Goal: Task Accomplishment & Management: Use online tool/utility

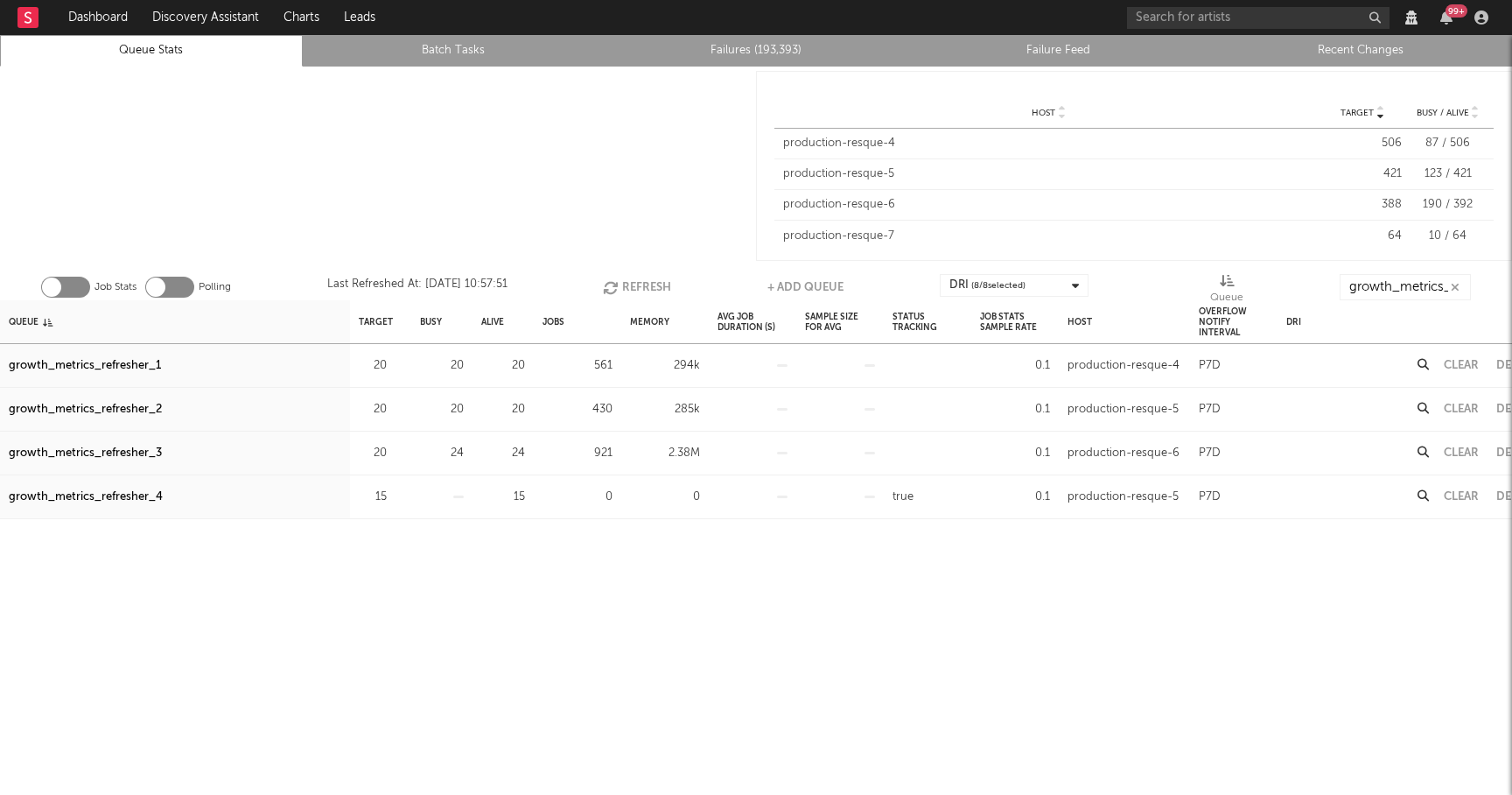
click at [646, 287] on button "Refresh" at bounding box center [636, 287] width 68 height 26
click at [635, 288] on button "Refresh" at bounding box center [636, 287] width 68 height 26
click at [1466, 367] on button "Clear" at bounding box center [1461, 366] width 35 height 12
click at [1462, 408] on button "Clear" at bounding box center [1461, 409] width 35 height 12
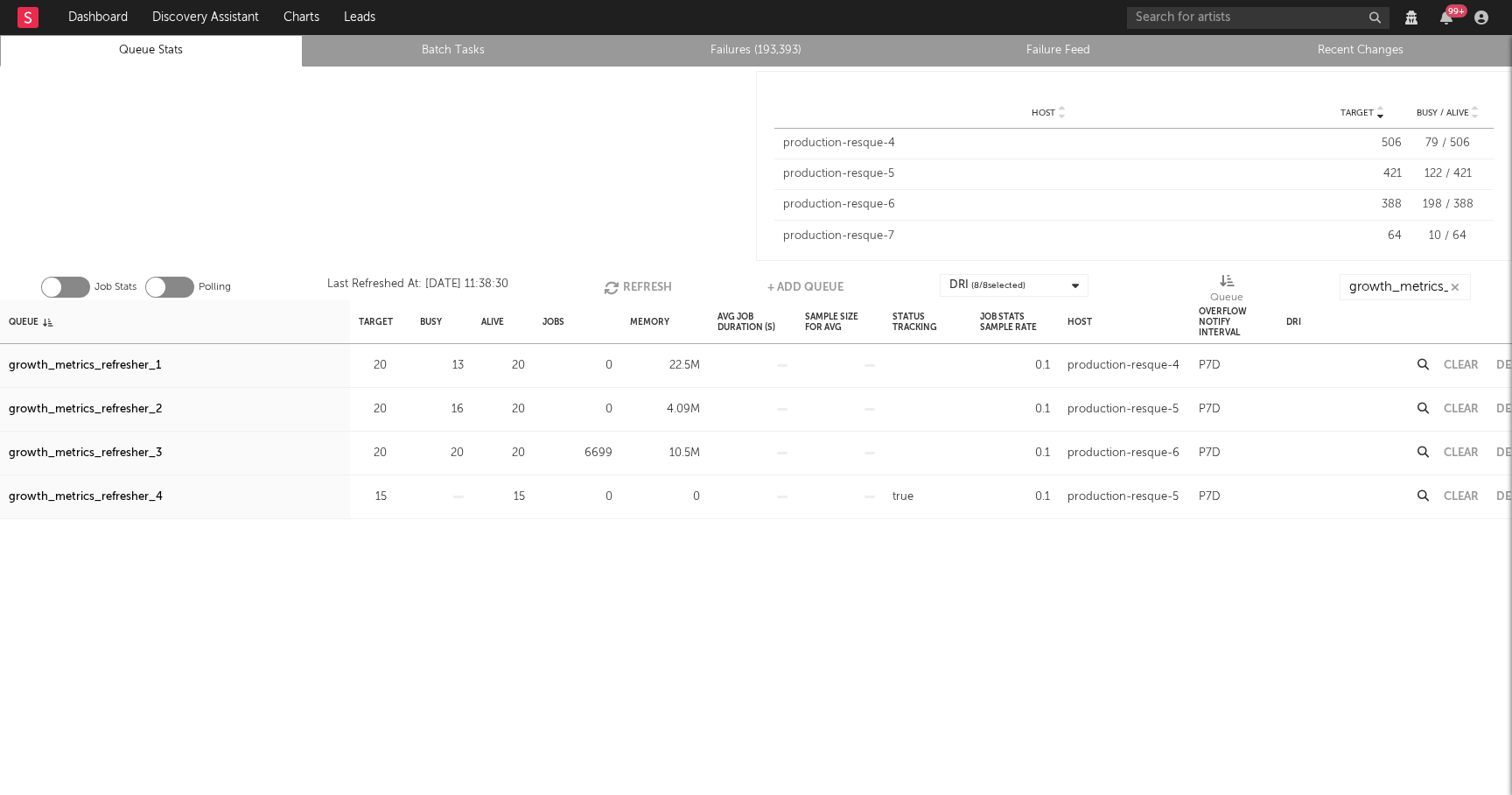
click at [1460, 453] on button "Clear" at bounding box center [1461, 453] width 35 height 12
click at [650, 269] on div "Job Stats Polling Last Refreshed At: [DATE] 11:38:34 Refresh + Add Queue DRI ( …" at bounding box center [756, 283] width 1512 height 35
click at [643, 277] on button "Refresh" at bounding box center [637, 287] width 68 height 26
click at [640, 284] on button "Refresh" at bounding box center [637, 287] width 68 height 26
click at [662, 283] on button "Refresh" at bounding box center [636, 287] width 68 height 26
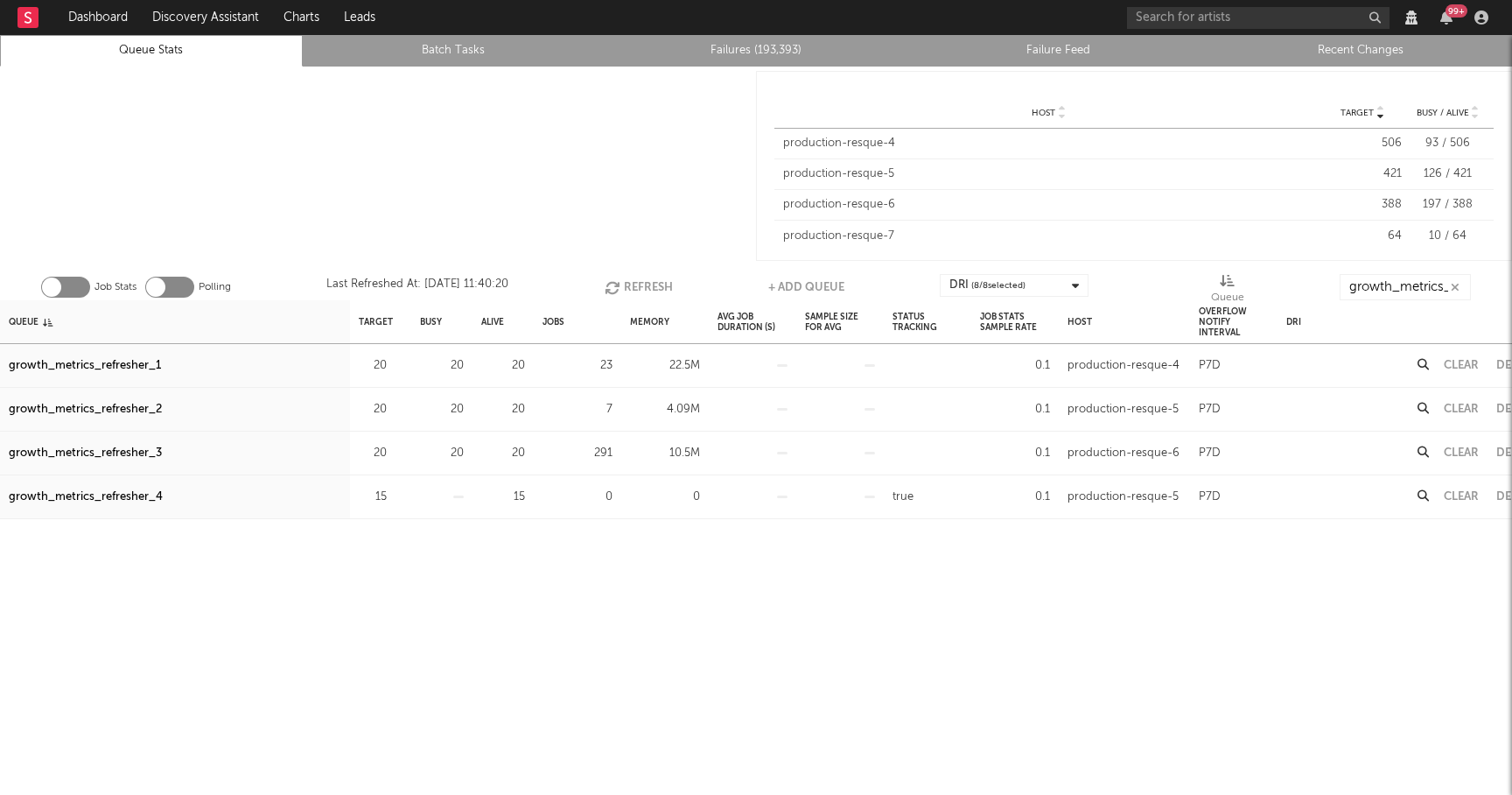
click at [662, 283] on button "Refresh" at bounding box center [638, 287] width 68 height 26
click at [659, 286] on button "Refresh" at bounding box center [637, 287] width 68 height 26
click at [625, 281] on button "Refresh" at bounding box center [637, 287] width 68 height 26
click at [625, 281] on button "Refresh" at bounding box center [636, 287] width 68 height 26
click at [634, 292] on button "Refresh" at bounding box center [636, 287] width 68 height 26
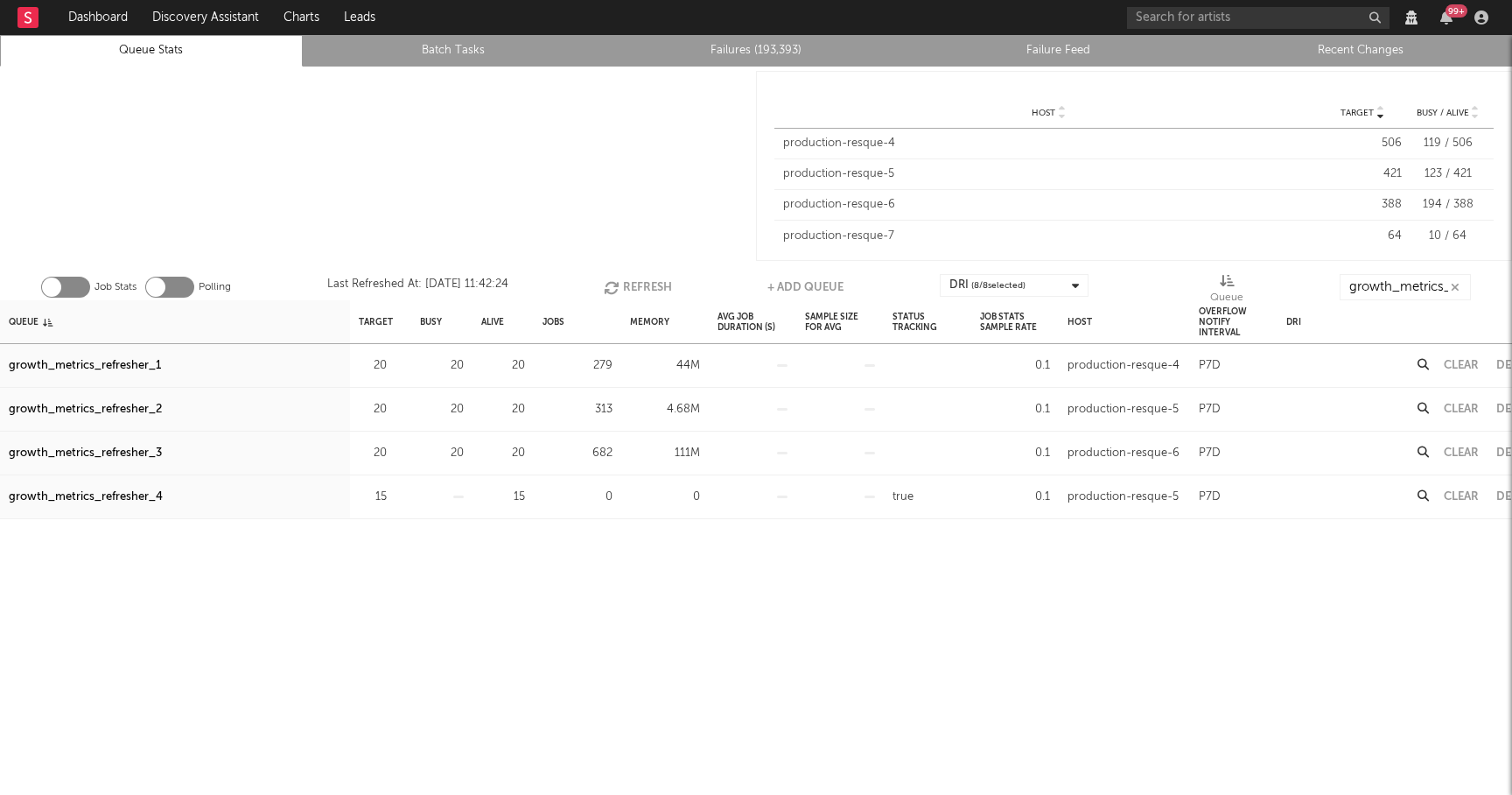
click at [639, 279] on button "Refresh" at bounding box center [637, 287] width 68 height 26
click at [1458, 366] on button "Clear" at bounding box center [1461, 366] width 35 height 12
click at [1465, 410] on button "Clear" at bounding box center [1461, 409] width 35 height 12
click at [1457, 450] on button "Clear" at bounding box center [1461, 453] width 35 height 12
click at [649, 288] on button "Refresh" at bounding box center [636, 287] width 68 height 26
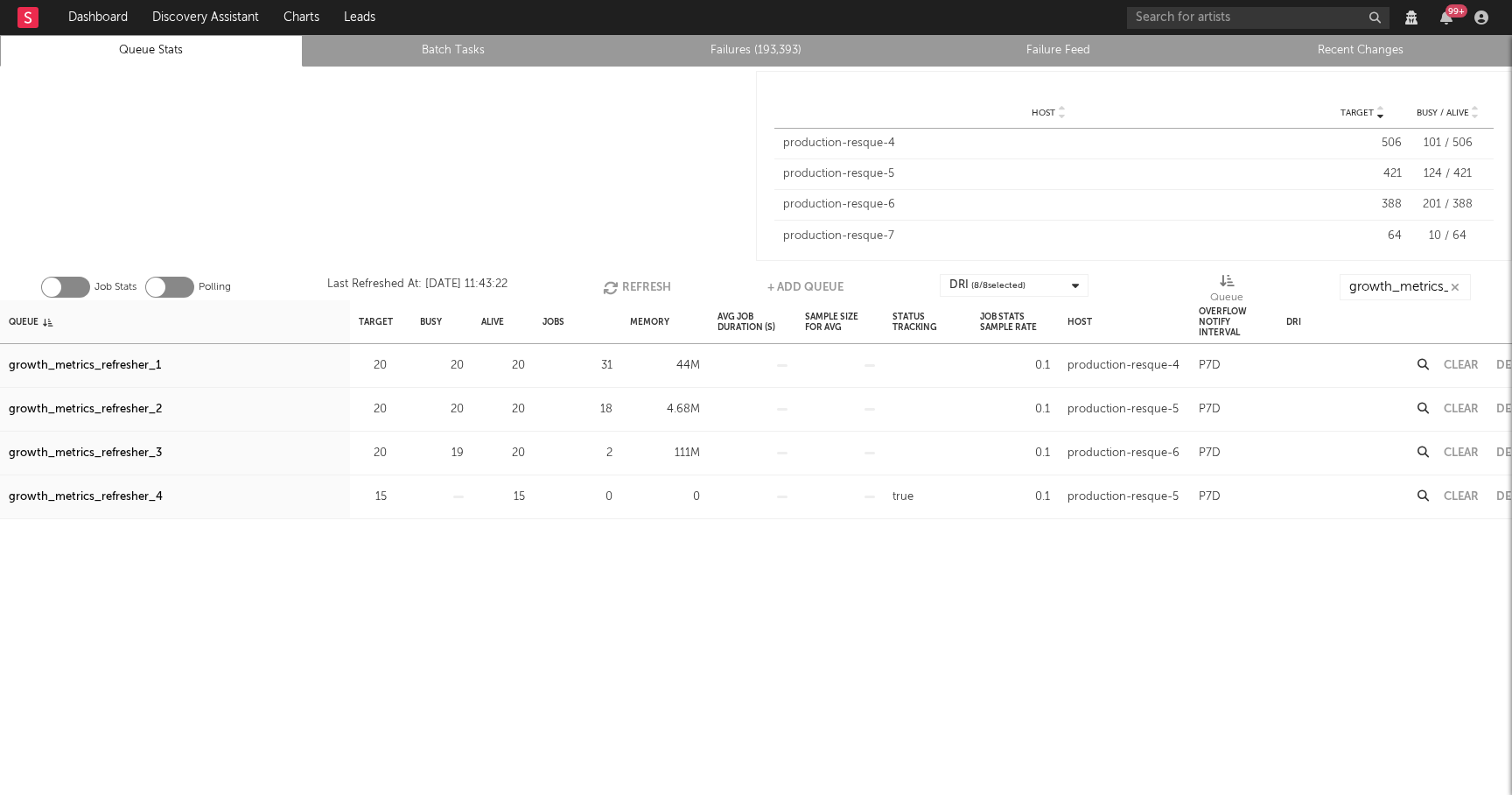
click at [645, 286] on button "Refresh" at bounding box center [636, 287] width 68 height 26
click at [1457, 359] on div "Clear" at bounding box center [1462, 366] width 53 height 44
click at [1457, 360] on button "Clear" at bounding box center [1461, 366] width 35 height 12
click at [1458, 408] on button "Clear" at bounding box center [1461, 409] width 35 height 12
click at [1465, 449] on button "Clear" at bounding box center [1461, 453] width 35 height 12
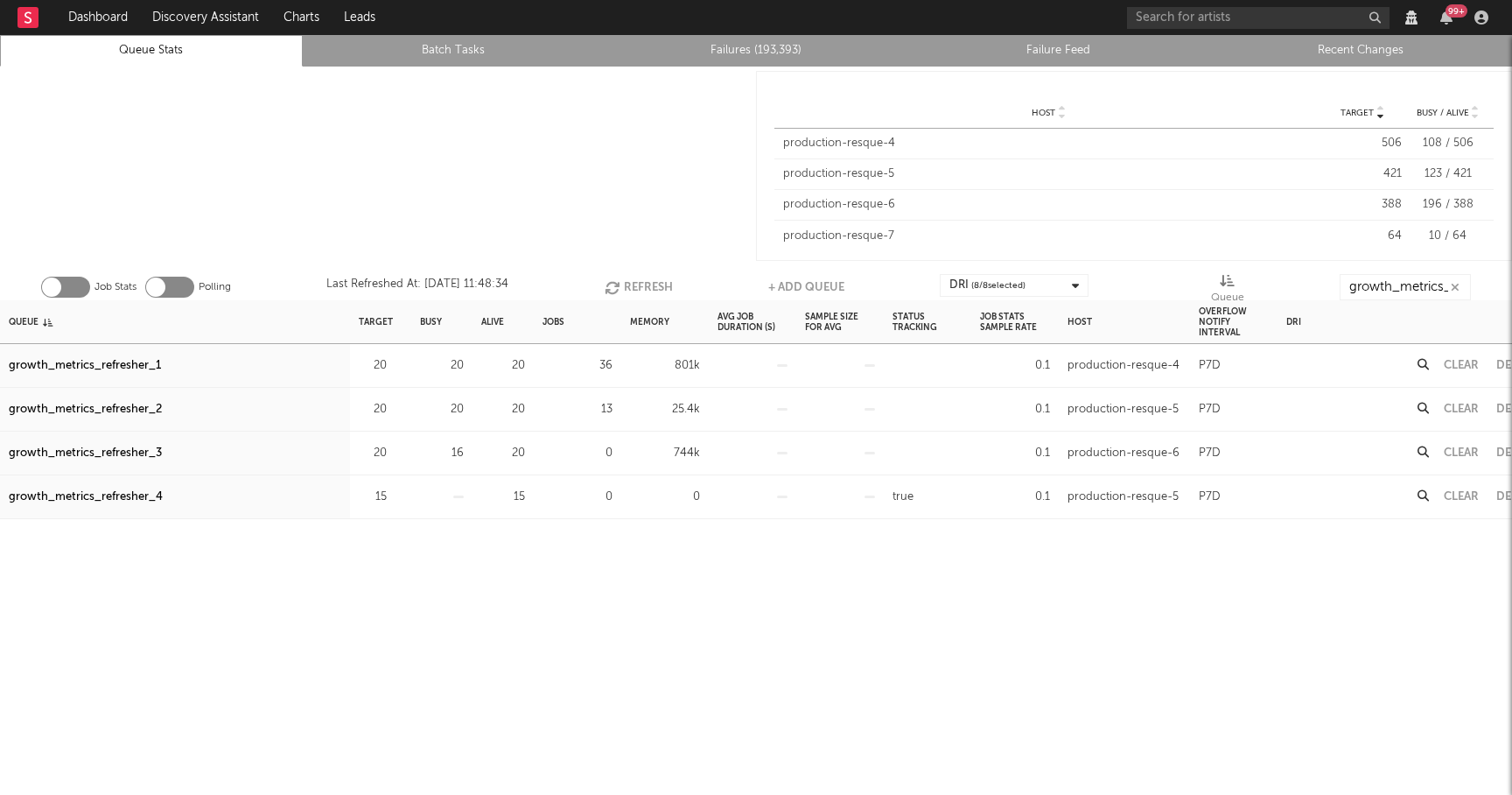
click at [654, 287] on button "Refresh" at bounding box center [638, 287] width 68 height 26
click at [636, 284] on button "Refresh" at bounding box center [636, 287] width 68 height 26
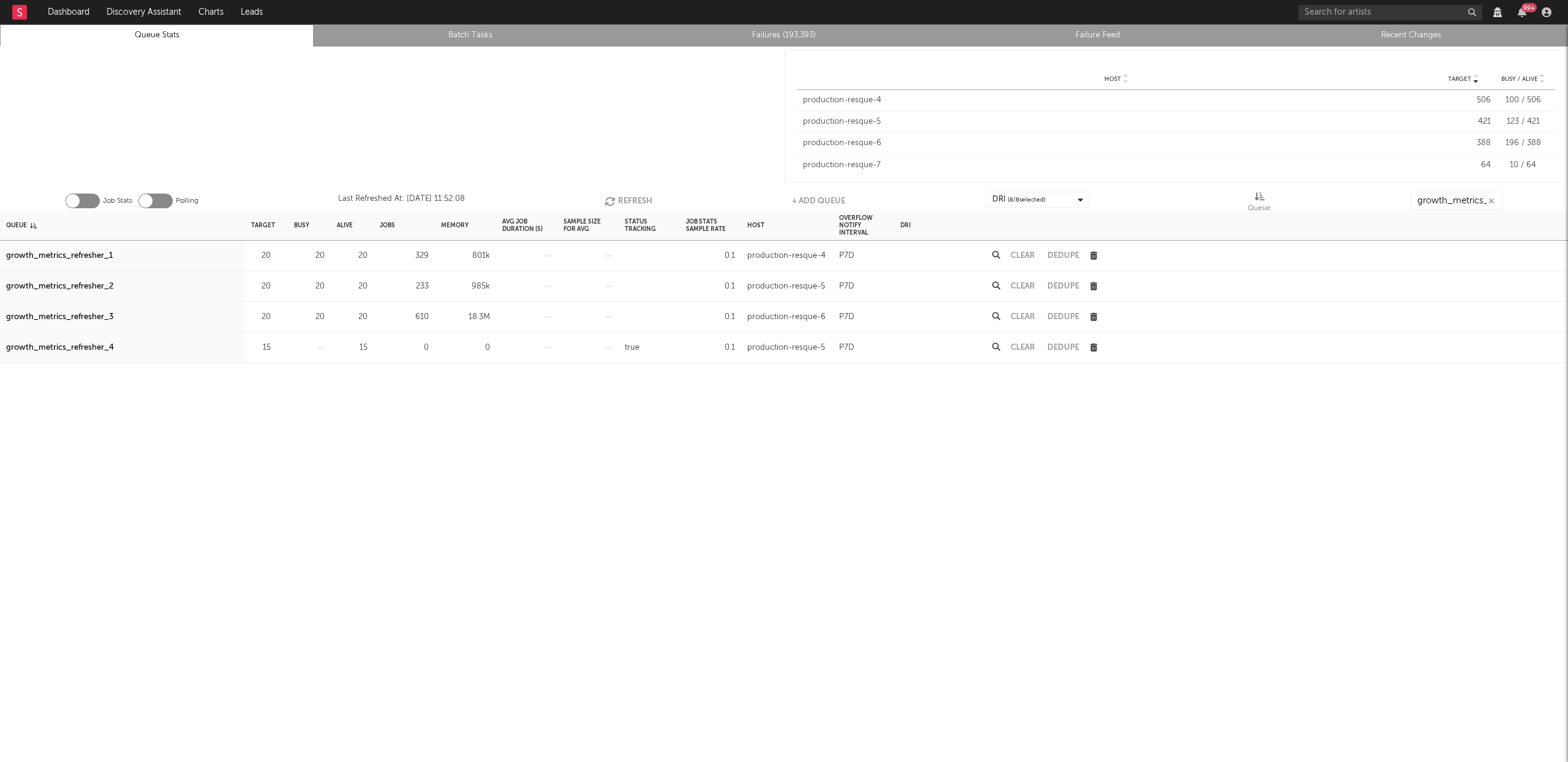
click at [624, 200] on button "Refresh" at bounding box center [628, 201] width 48 height 18
click at [621, 196] on button "Refresh" at bounding box center [628, 201] width 48 height 18
click at [619, 200] on button "Refresh" at bounding box center [629, 201] width 48 height 18
click at [637, 197] on button "Refresh" at bounding box center [629, 201] width 48 height 18
click at [621, 205] on button "Refresh" at bounding box center [627, 201] width 48 height 18
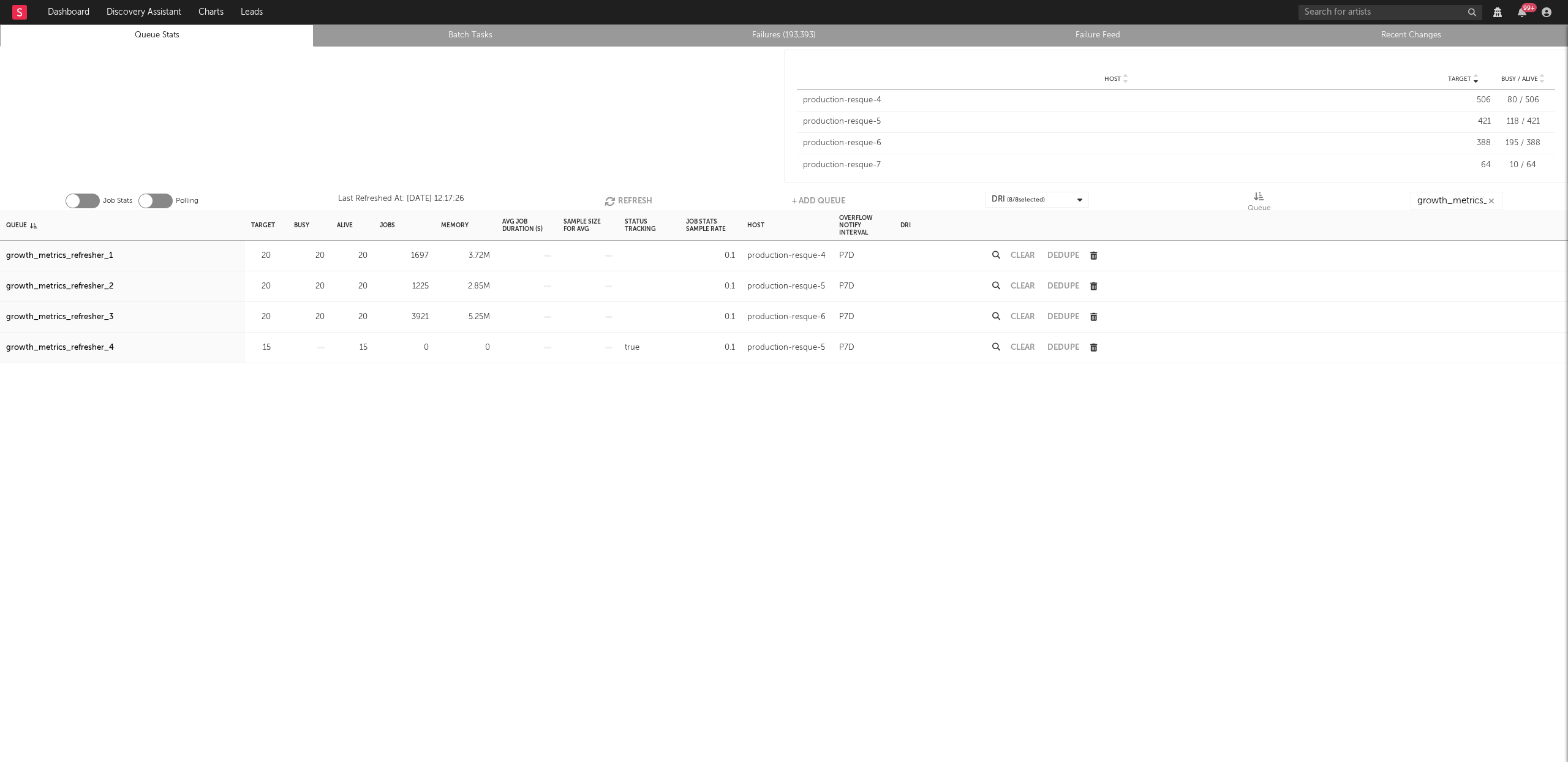
click at [634, 198] on button "Refresh" at bounding box center [628, 201] width 48 height 18
click at [628, 204] on button "Refresh" at bounding box center [627, 201] width 48 height 18
click at [628, 204] on button "Refresh" at bounding box center [628, 201] width 48 height 18
click at [1017, 314] on button "Clear" at bounding box center [1023, 317] width 25 height 8
click at [1032, 281] on div "Clear" at bounding box center [1023, 286] width 37 height 31
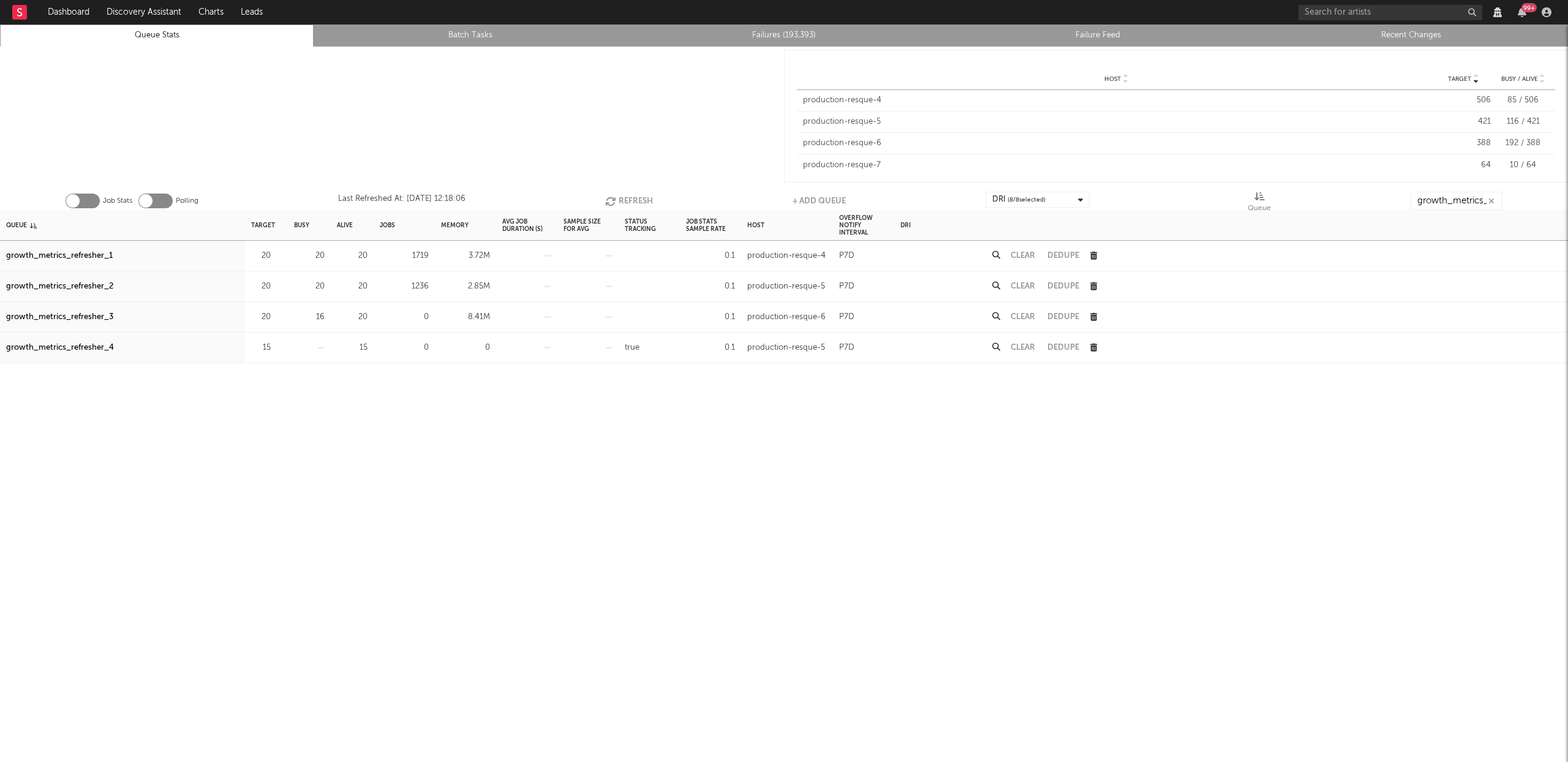
click at [1026, 284] on button "Clear" at bounding box center [1023, 286] width 25 height 8
click at [1022, 254] on button "Clear" at bounding box center [1023, 256] width 25 height 8
click at [621, 206] on button "Refresh" at bounding box center [628, 201] width 48 height 18
click at [629, 198] on button "Refresh" at bounding box center [628, 201] width 48 height 18
click at [631, 199] on button "Refresh" at bounding box center [628, 201] width 48 height 18
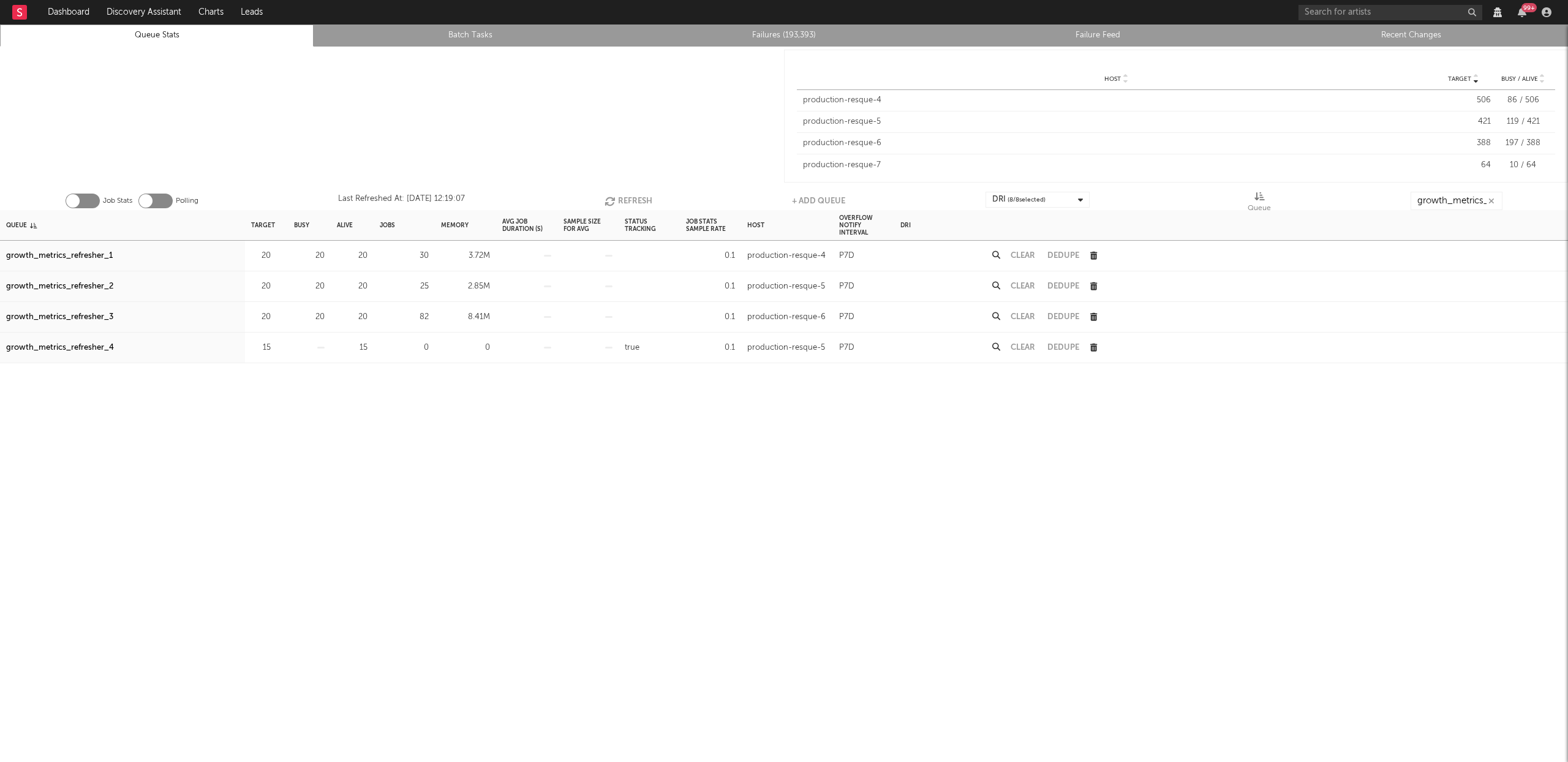
click at [1029, 257] on button "Clear" at bounding box center [1023, 256] width 25 height 8
click at [1025, 288] on button "Clear" at bounding box center [1023, 286] width 25 height 8
click at [1026, 316] on button "Clear" at bounding box center [1023, 317] width 25 height 8
click at [277, 286] on icon "button" at bounding box center [277, 286] width 8 height 8
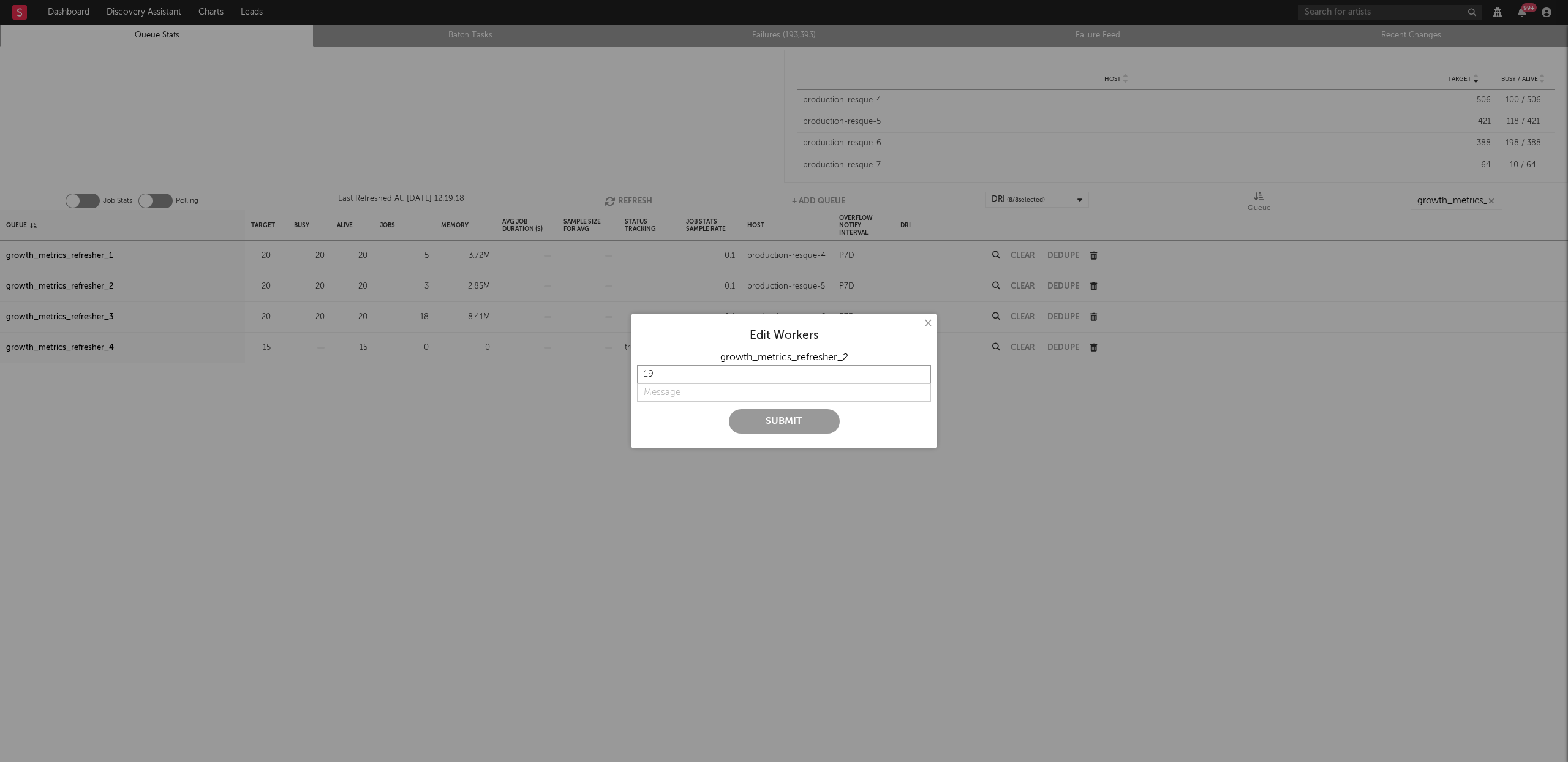
click at [922, 378] on input "19" at bounding box center [784, 374] width 294 height 18
type input "18"
click at [922, 378] on input "18" at bounding box center [784, 374] width 294 height 18
click at [710, 388] on input "string" at bounding box center [784, 393] width 294 height 18
type input "lower"
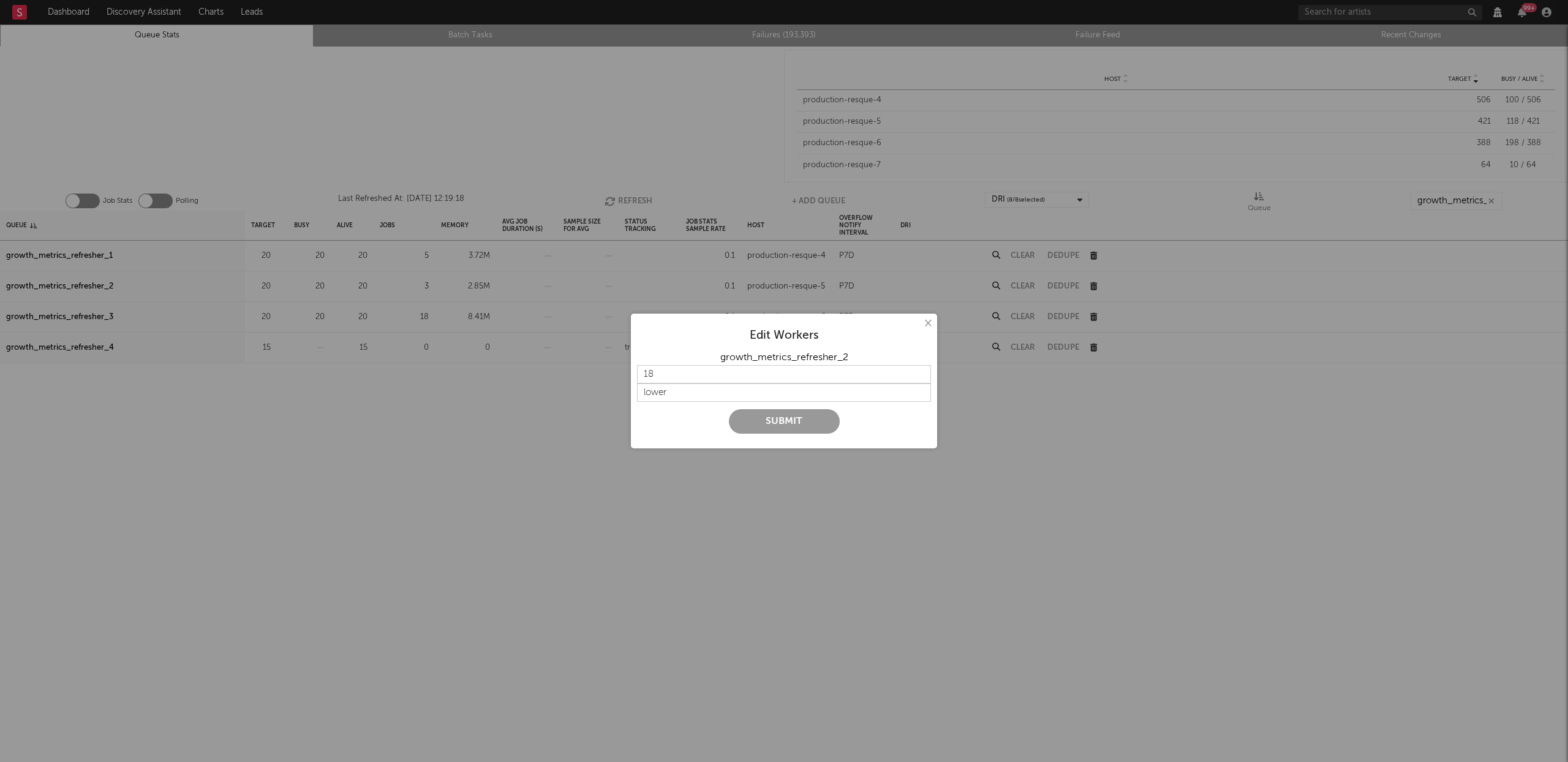
click at [760, 426] on button "Submit" at bounding box center [784, 421] width 111 height 25
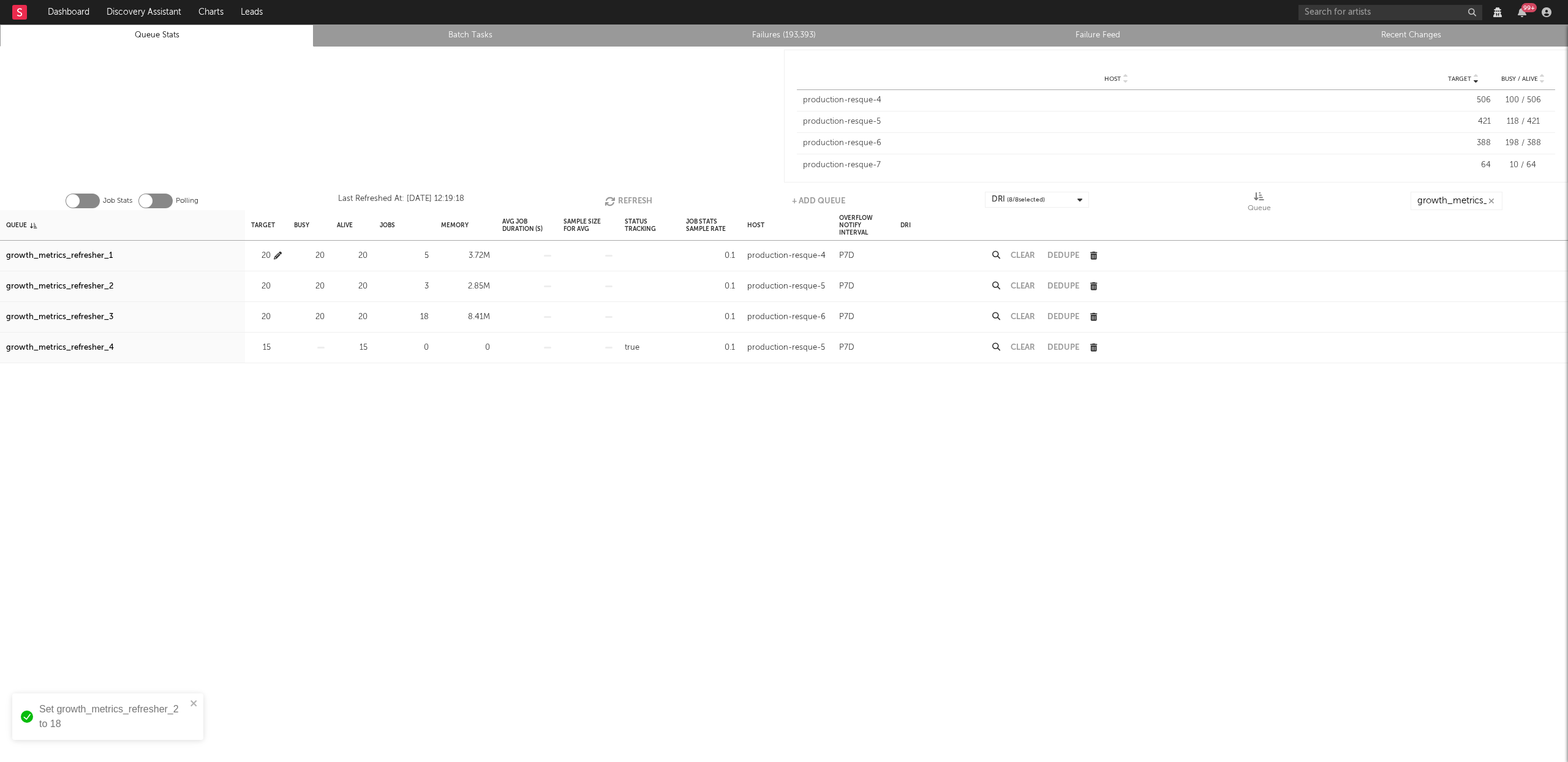
click at [280, 257] on icon "button" at bounding box center [277, 256] width 8 height 8
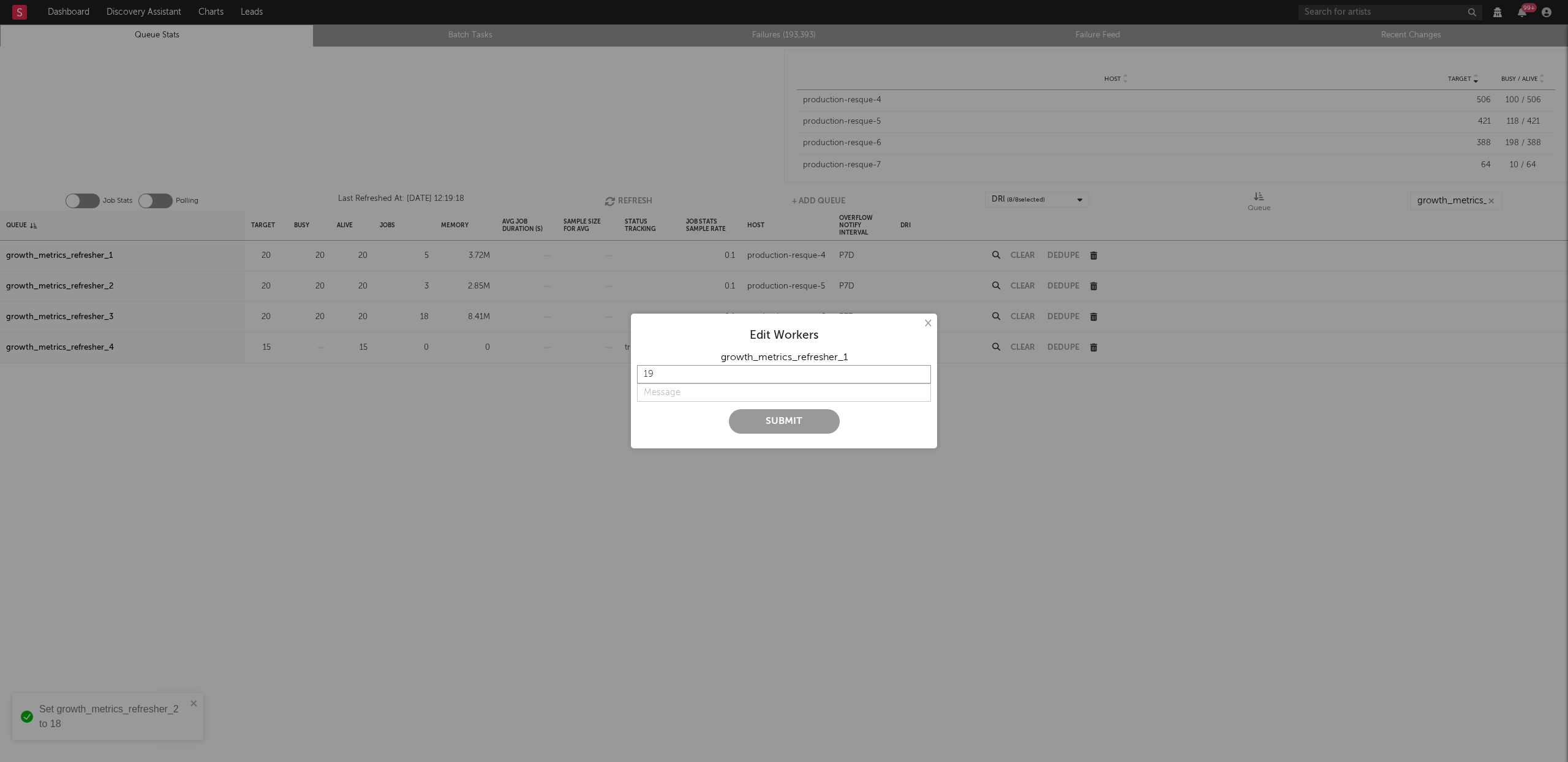
click at [923, 377] on input "19" at bounding box center [784, 374] width 294 height 18
type input "18"
click at [923, 377] on input "18" at bounding box center [784, 374] width 294 height 18
click at [724, 384] on input "string" at bounding box center [784, 393] width 294 height 18
type input "lower"
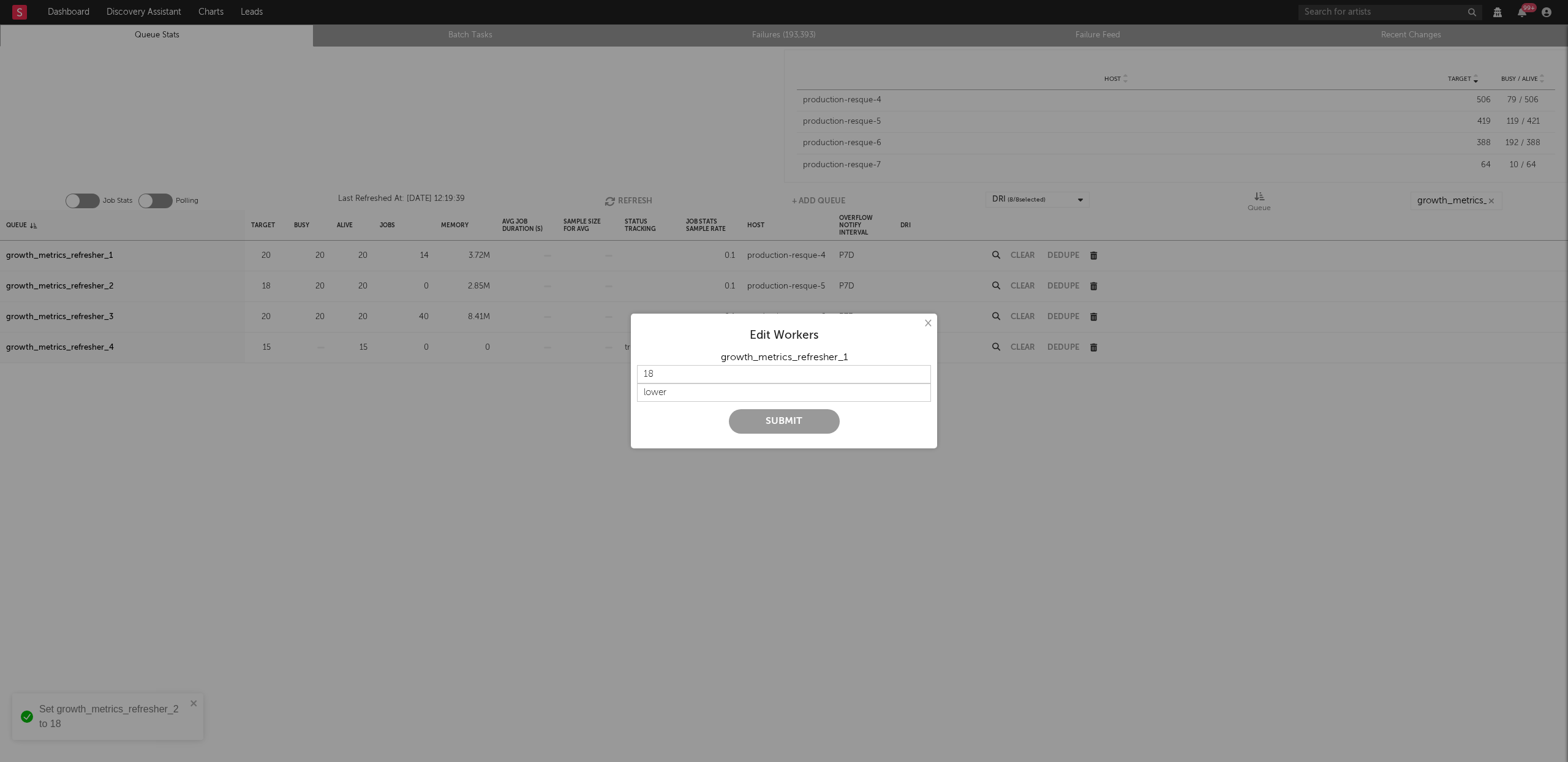
click at [774, 430] on button "Submit" at bounding box center [784, 421] width 111 height 25
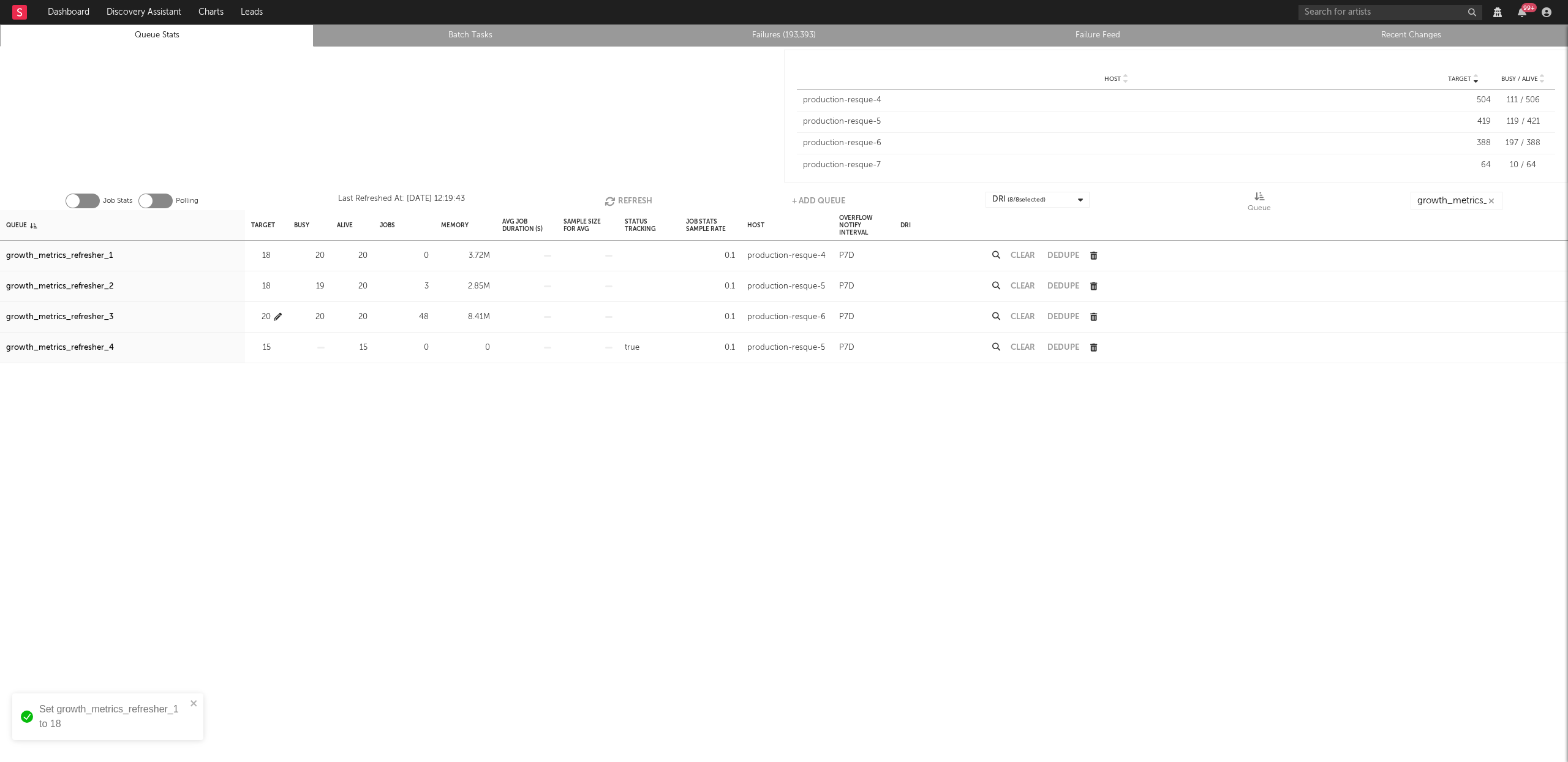
click at [277, 317] on icon "button" at bounding box center [277, 317] width 8 height 8
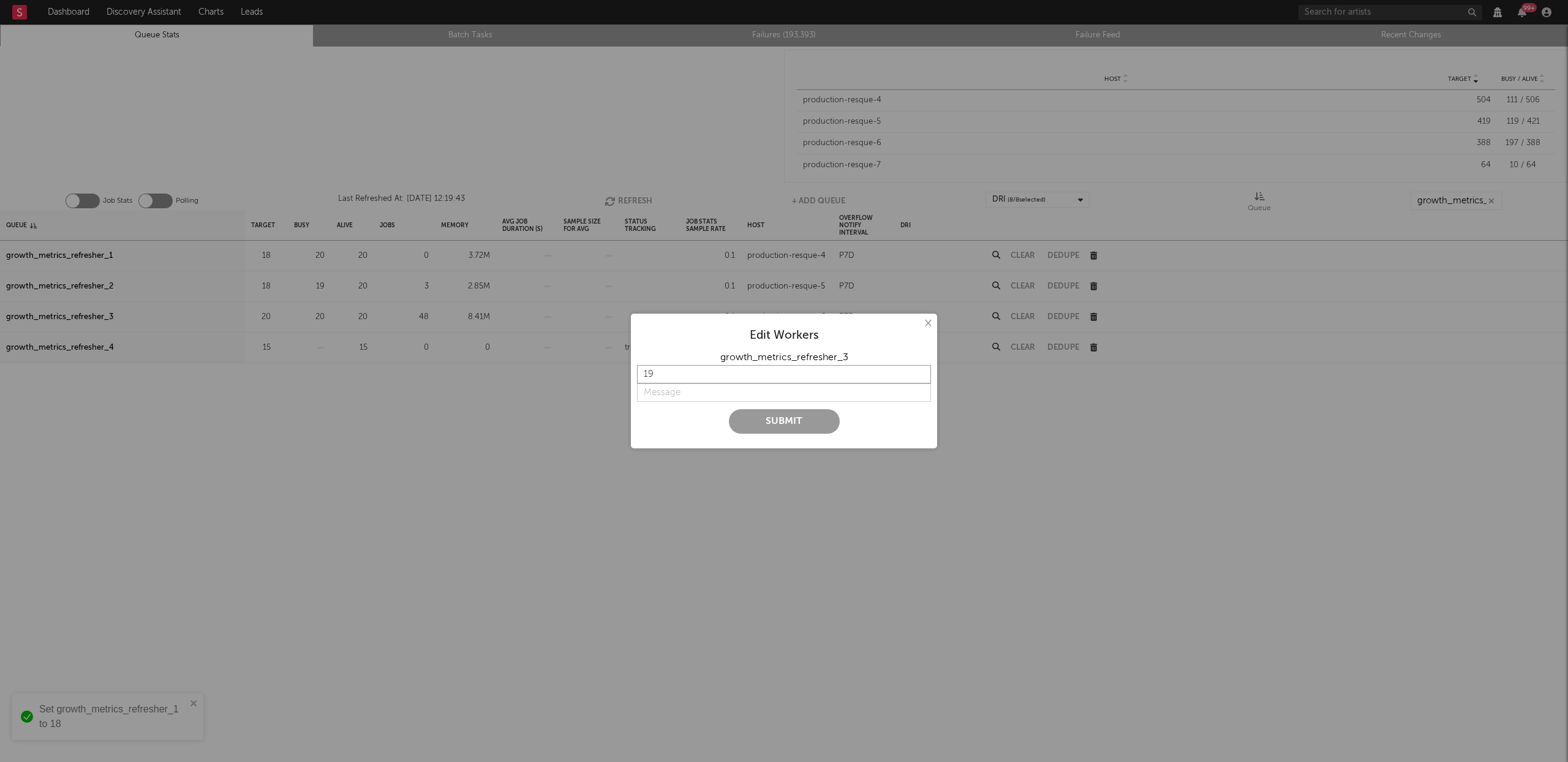
click at [920, 377] on input "19" at bounding box center [784, 374] width 294 height 18
type input "18"
click at [920, 377] on input "18" at bounding box center [784, 374] width 294 height 18
click at [725, 391] on input "string" at bounding box center [784, 393] width 294 height 18
type input "lower"
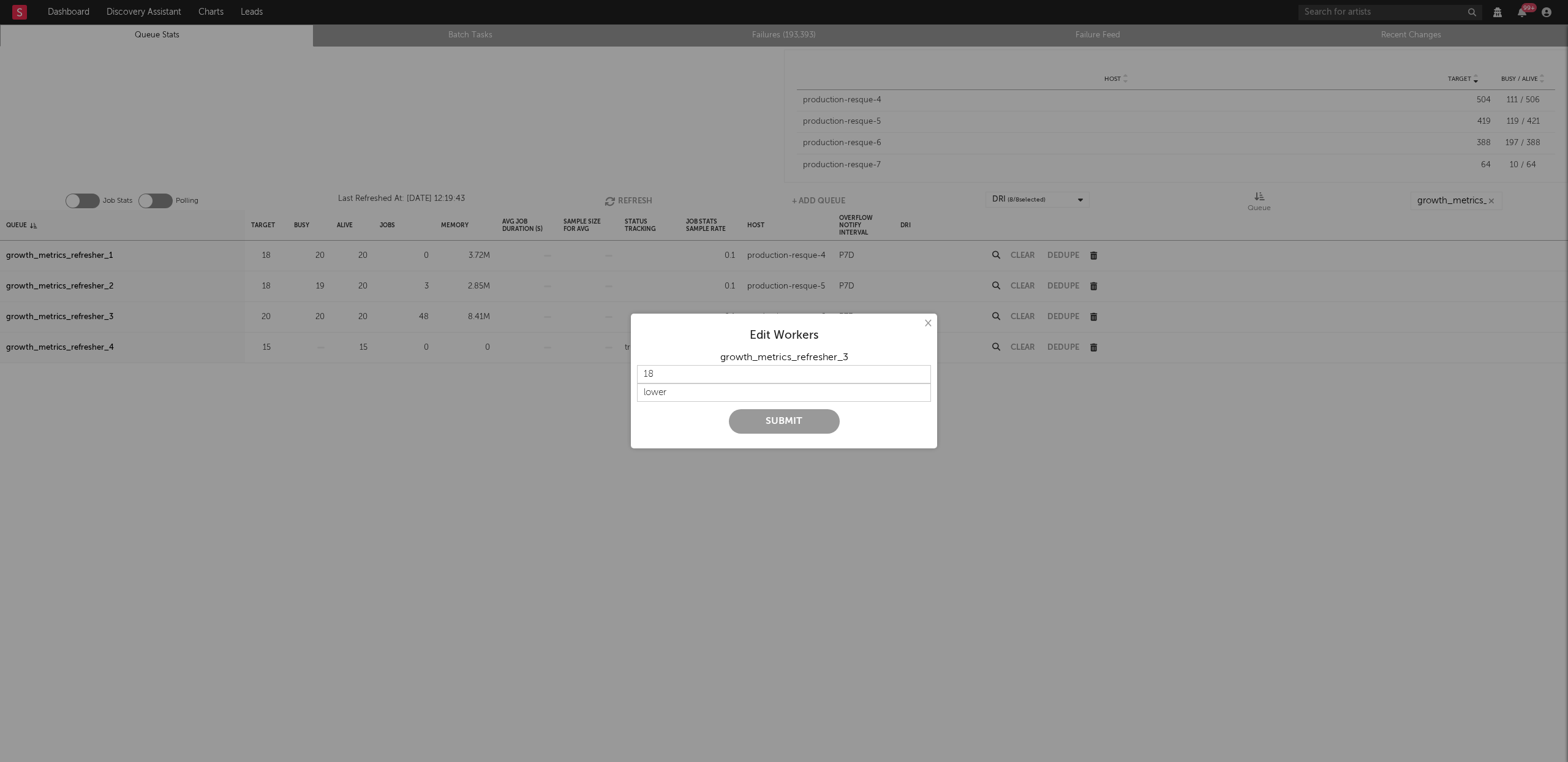
click at [802, 428] on button "Submit" at bounding box center [784, 421] width 111 height 25
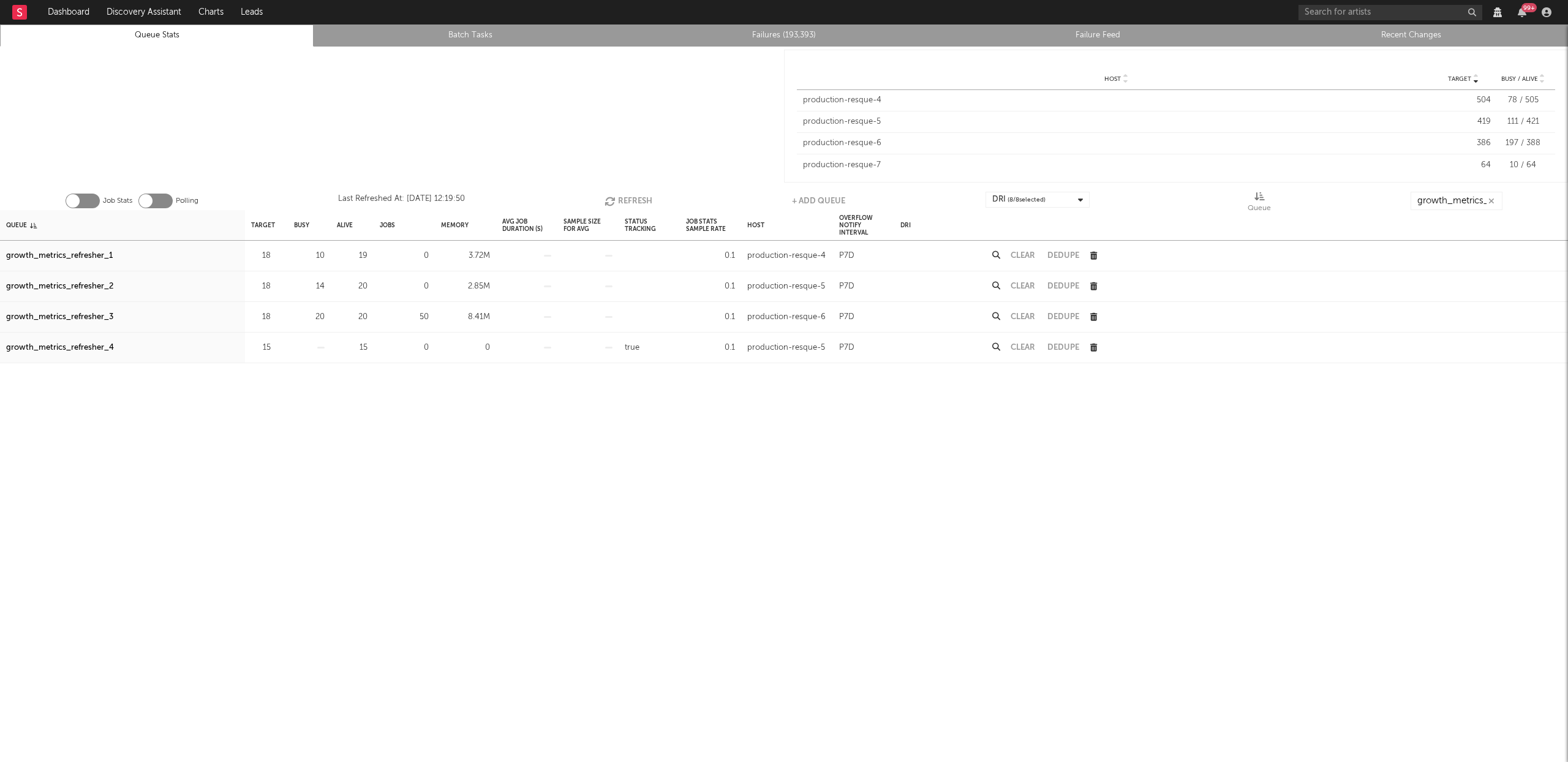
click at [627, 195] on button "Refresh" at bounding box center [628, 201] width 48 height 18
click at [621, 200] on button "Refresh" at bounding box center [628, 201] width 48 height 18
click at [624, 197] on button "Refresh" at bounding box center [629, 201] width 48 height 18
click at [622, 199] on button "Refresh" at bounding box center [629, 201] width 48 height 18
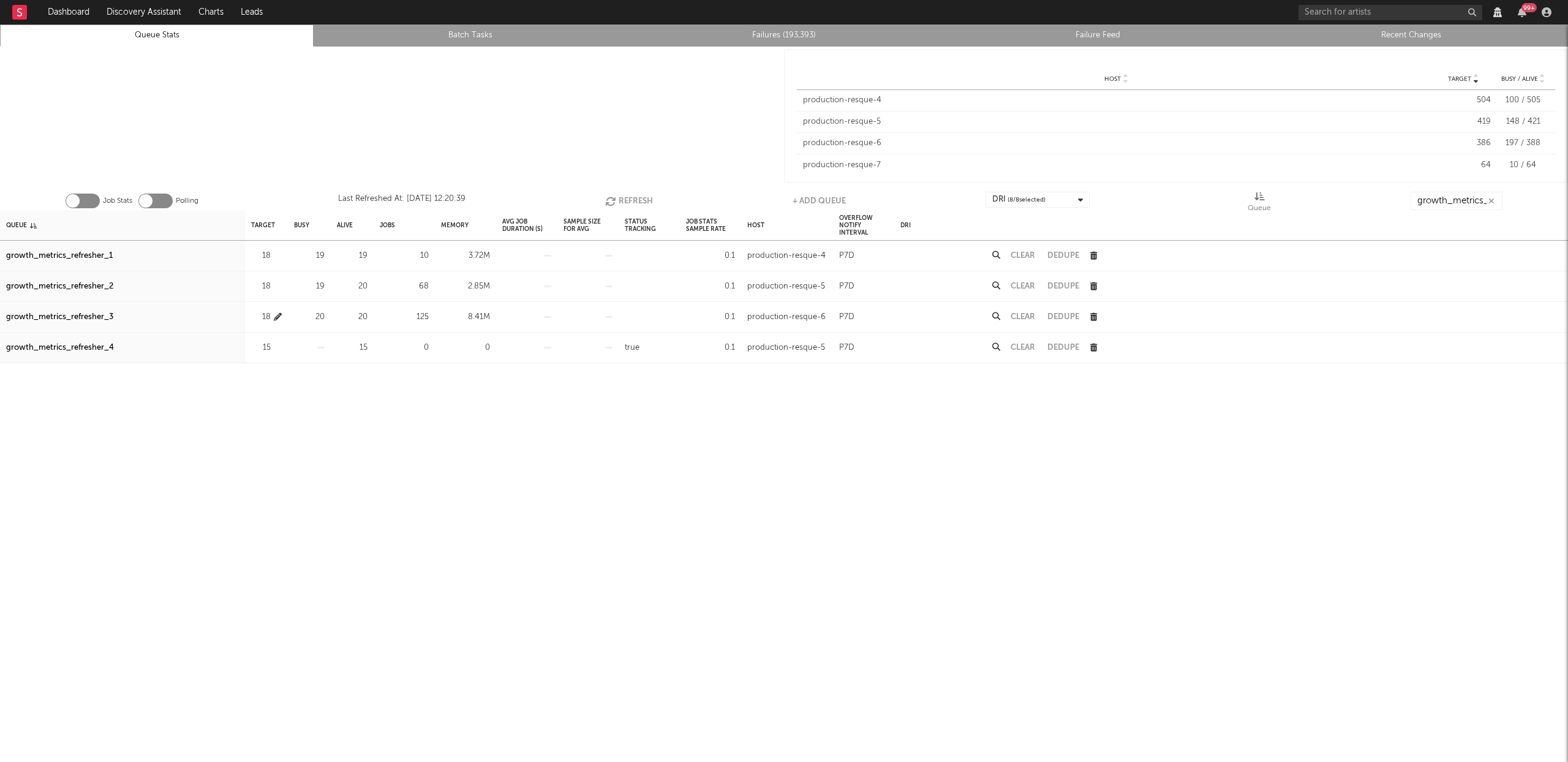
click at [277, 313] on icon "button" at bounding box center [277, 317] width 8 height 8
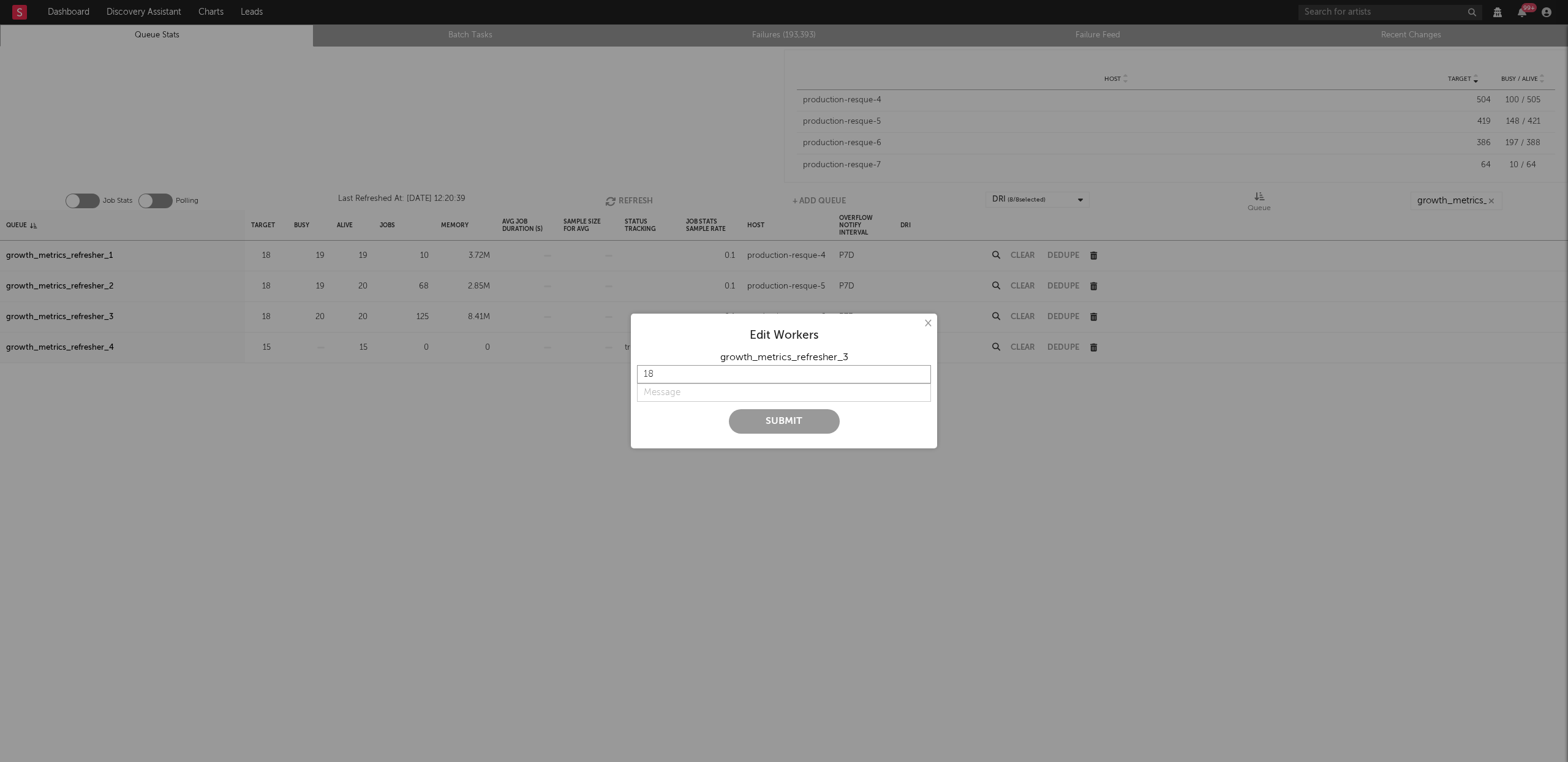
click at [920, 368] on input "18" at bounding box center [784, 374] width 294 height 18
click at [918, 370] on input "19" at bounding box center [784, 374] width 294 height 18
type input "20"
click at [918, 370] on input "20" at bounding box center [784, 374] width 294 height 18
click at [660, 388] on input "string" at bounding box center [784, 393] width 294 height 18
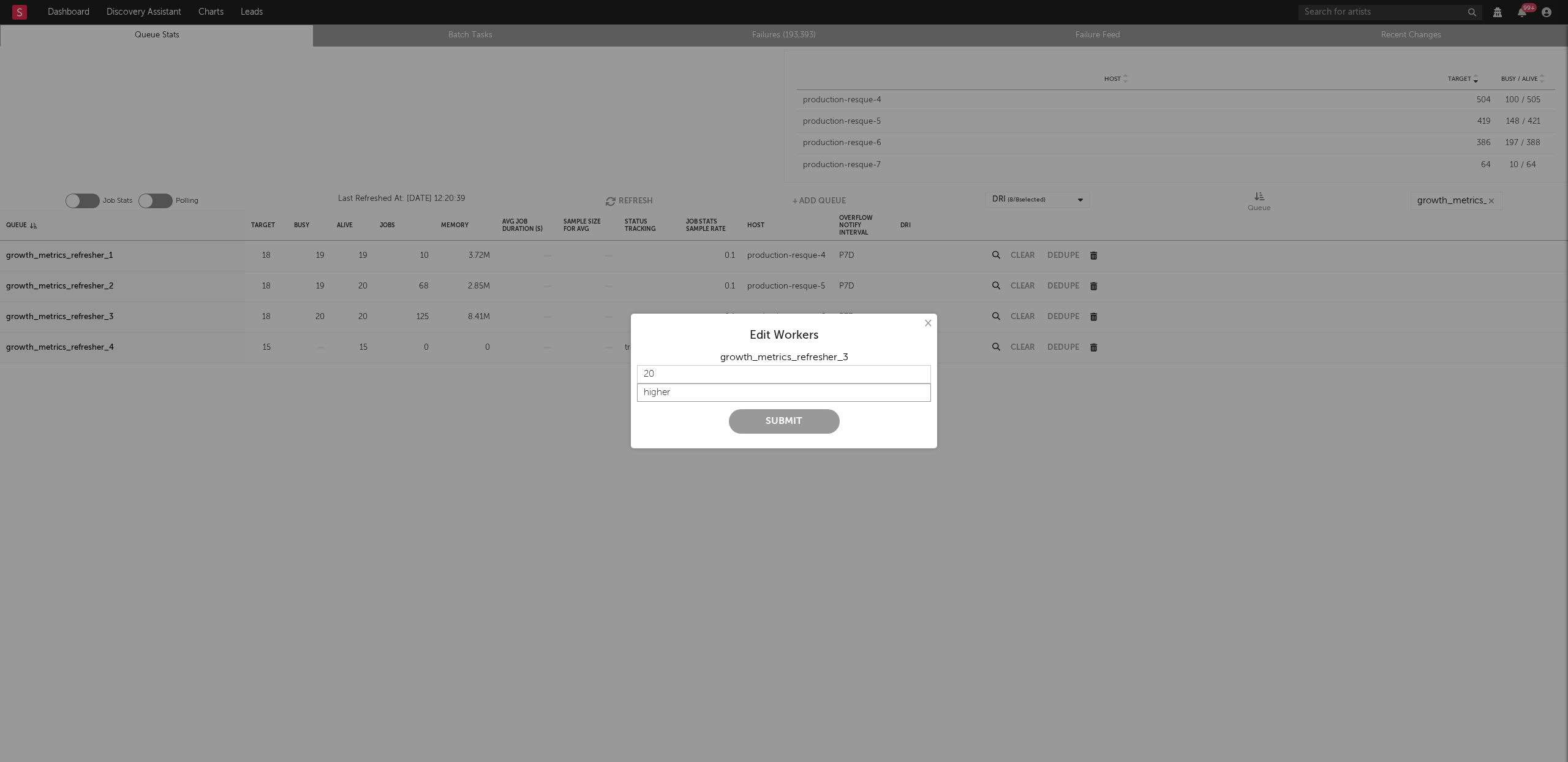
type input "higher"
click at [815, 428] on button "Submit" at bounding box center [784, 421] width 111 height 25
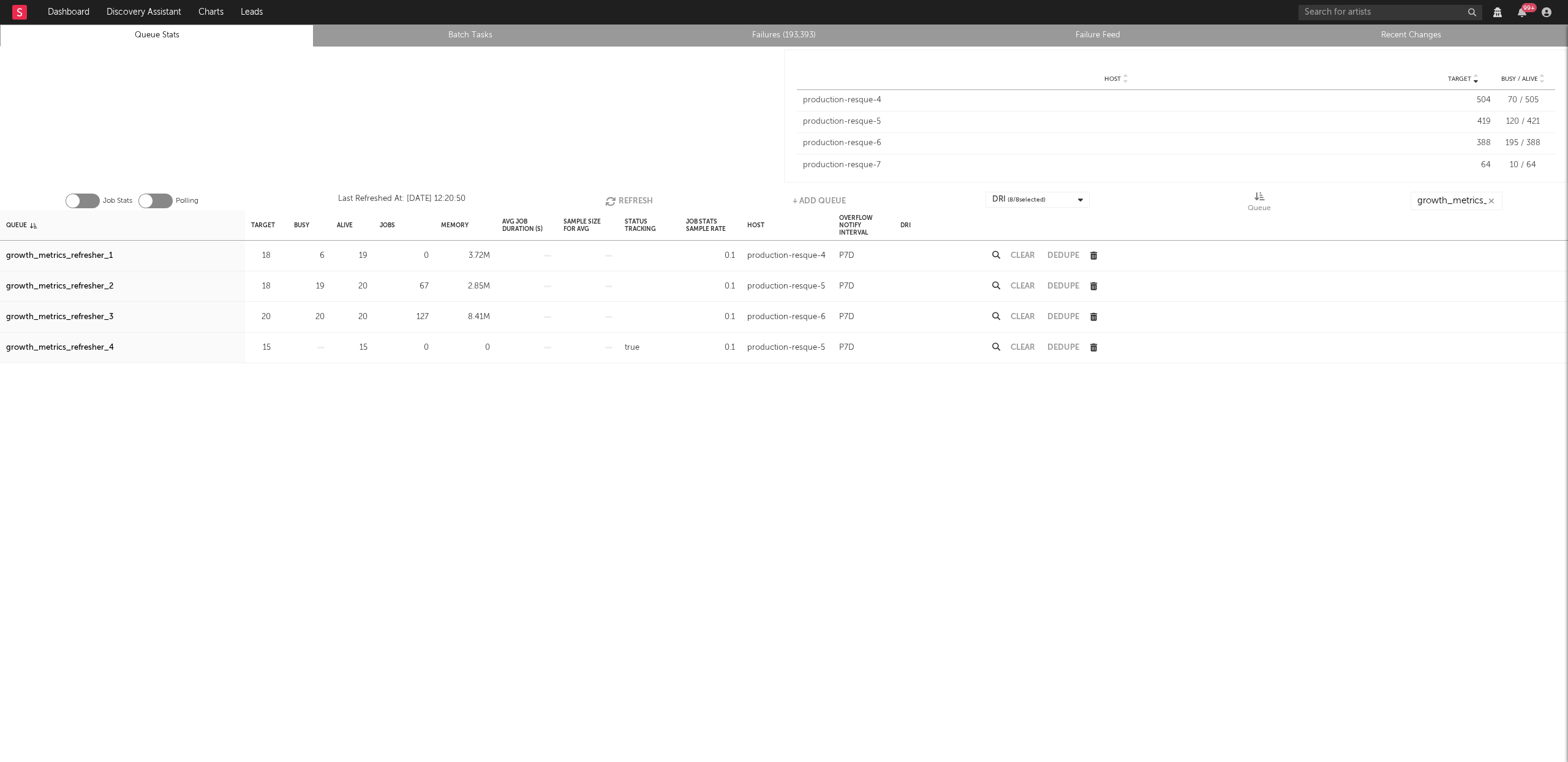
click at [629, 199] on button "Refresh" at bounding box center [629, 201] width 48 height 18
click at [629, 199] on button "Refresh" at bounding box center [628, 201] width 48 height 18
click at [614, 202] on icon "button" at bounding box center [611, 201] width 13 height 10
click at [277, 286] on icon "button" at bounding box center [277, 286] width 8 height 8
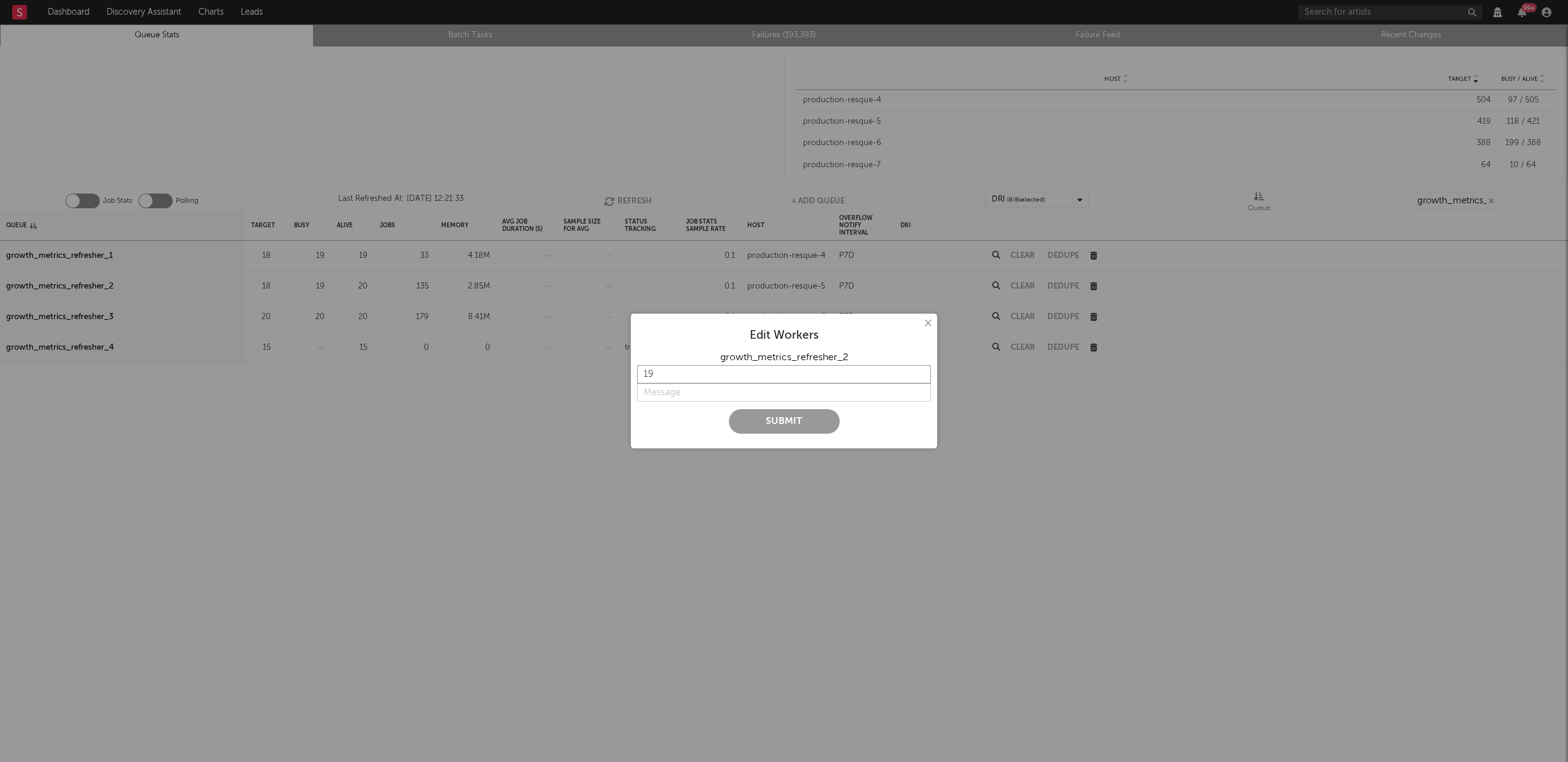
click at [919, 370] on input "19" at bounding box center [784, 374] width 294 height 18
type input "20"
click at [919, 370] on input "20" at bounding box center [784, 374] width 294 height 18
click at [669, 396] on input "string" at bounding box center [784, 393] width 294 height 18
type input "higher"
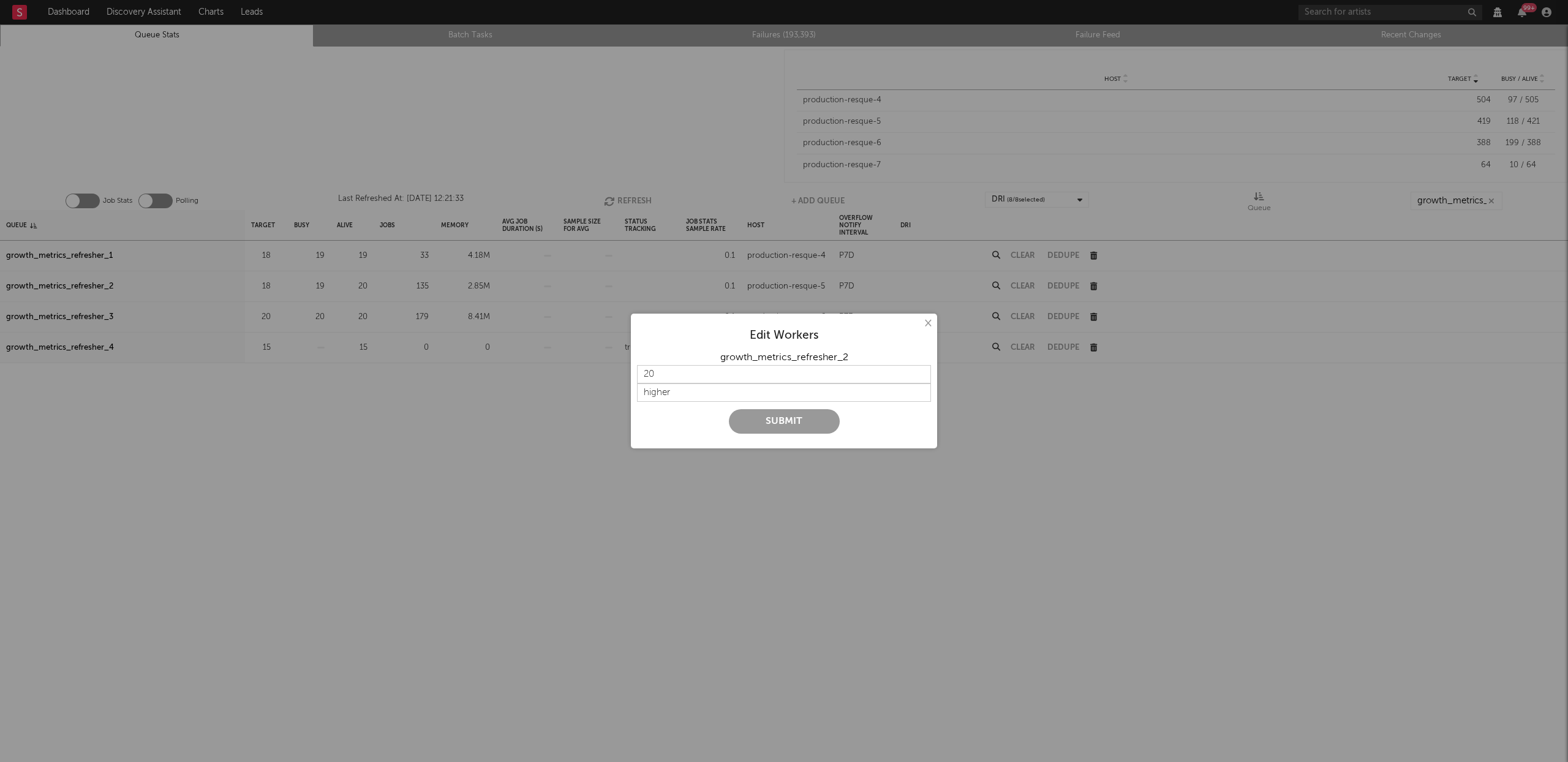
click at [778, 429] on button "Submit" at bounding box center [784, 421] width 111 height 25
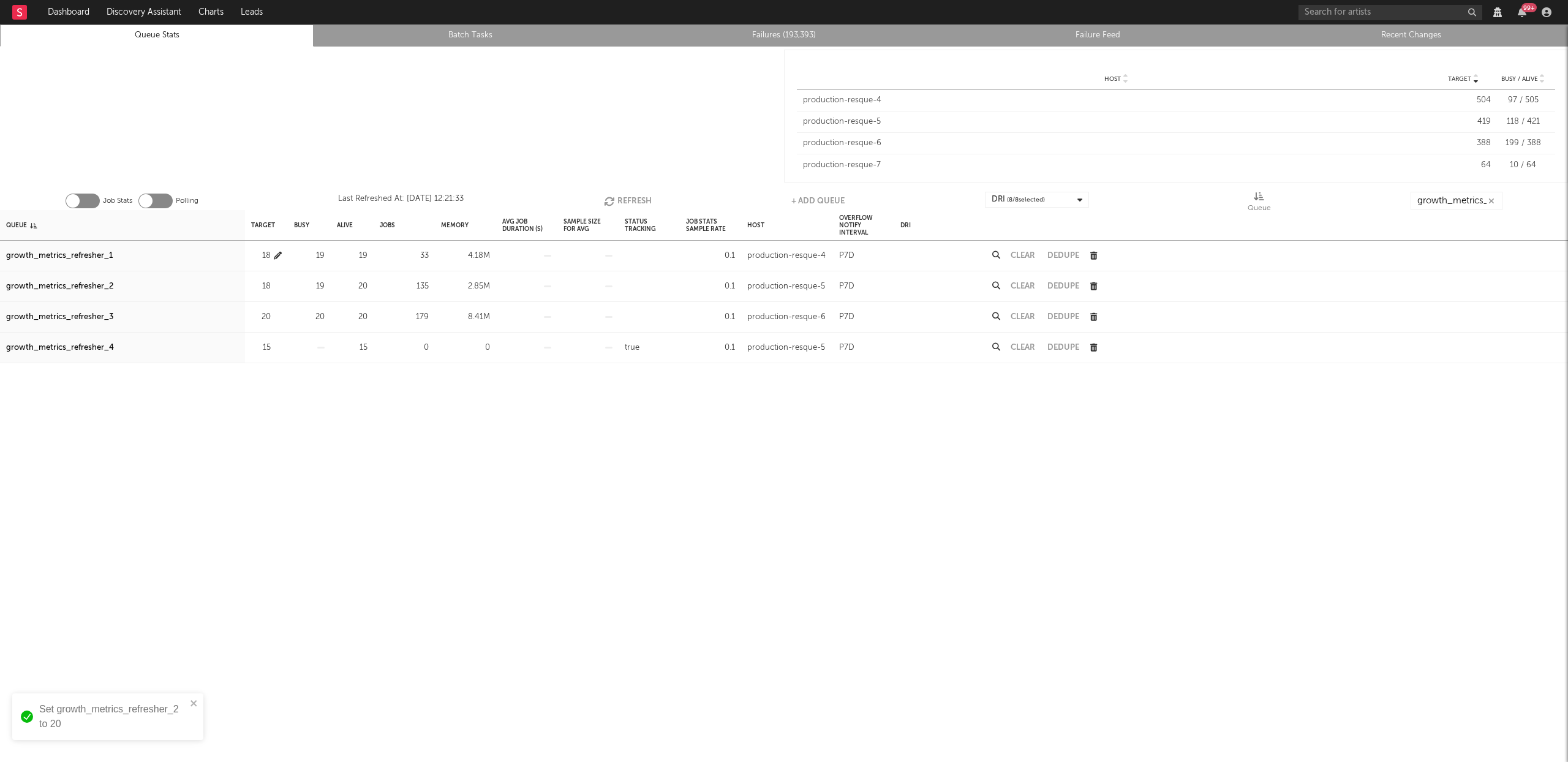
click at [277, 256] on icon "button" at bounding box center [277, 256] width 8 height 8
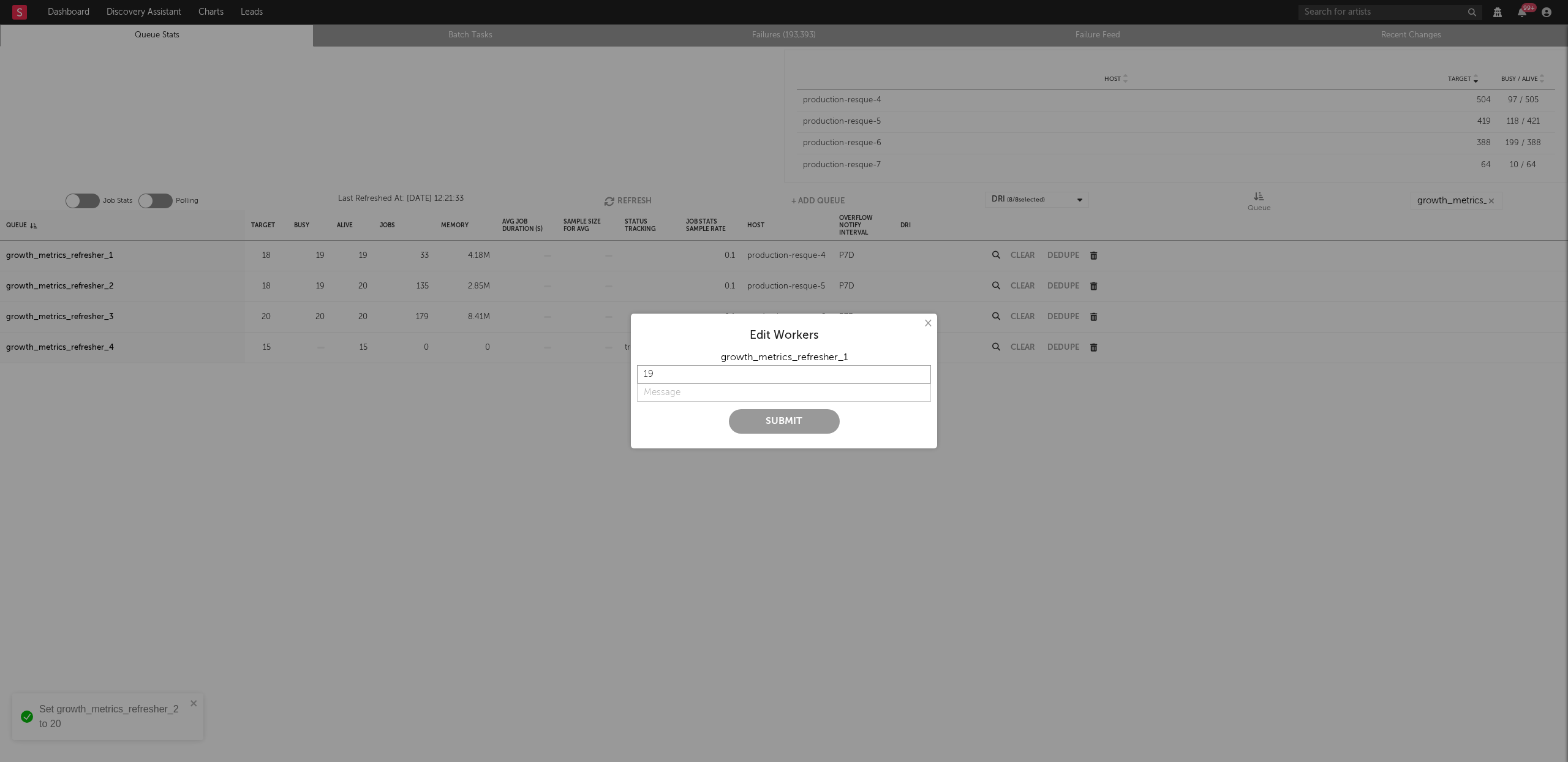
click at [923, 370] on input "19" at bounding box center [784, 374] width 294 height 18
type input "20"
click at [923, 370] on input "20" at bounding box center [784, 374] width 294 height 18
click at [708, 388] on input "string" at bounding box center [784, 393] width 294 height 18
type input "higher"
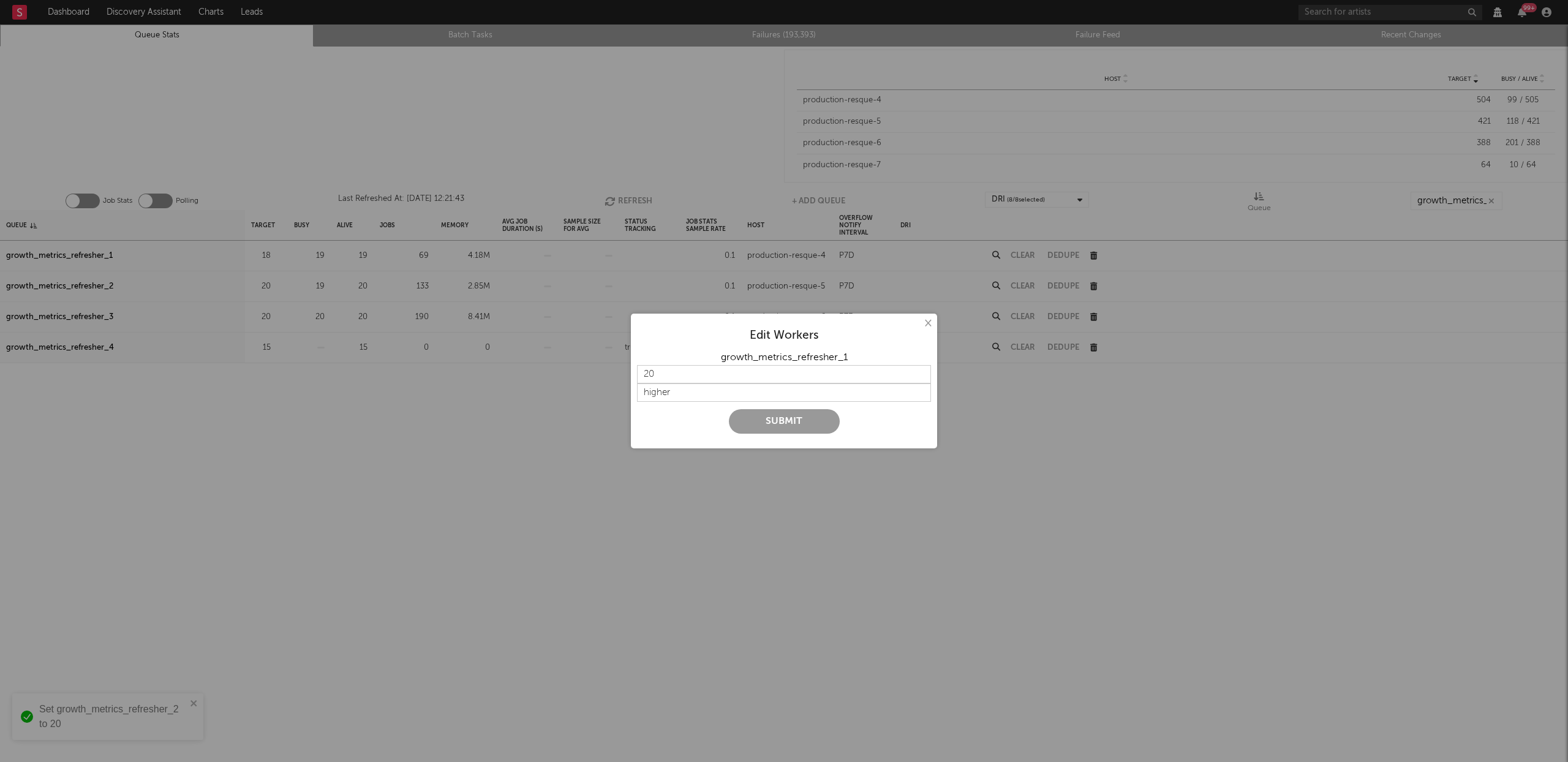
click at [792, 426] on button "Submit" at bounding box center [784, 421] width 111 height 25
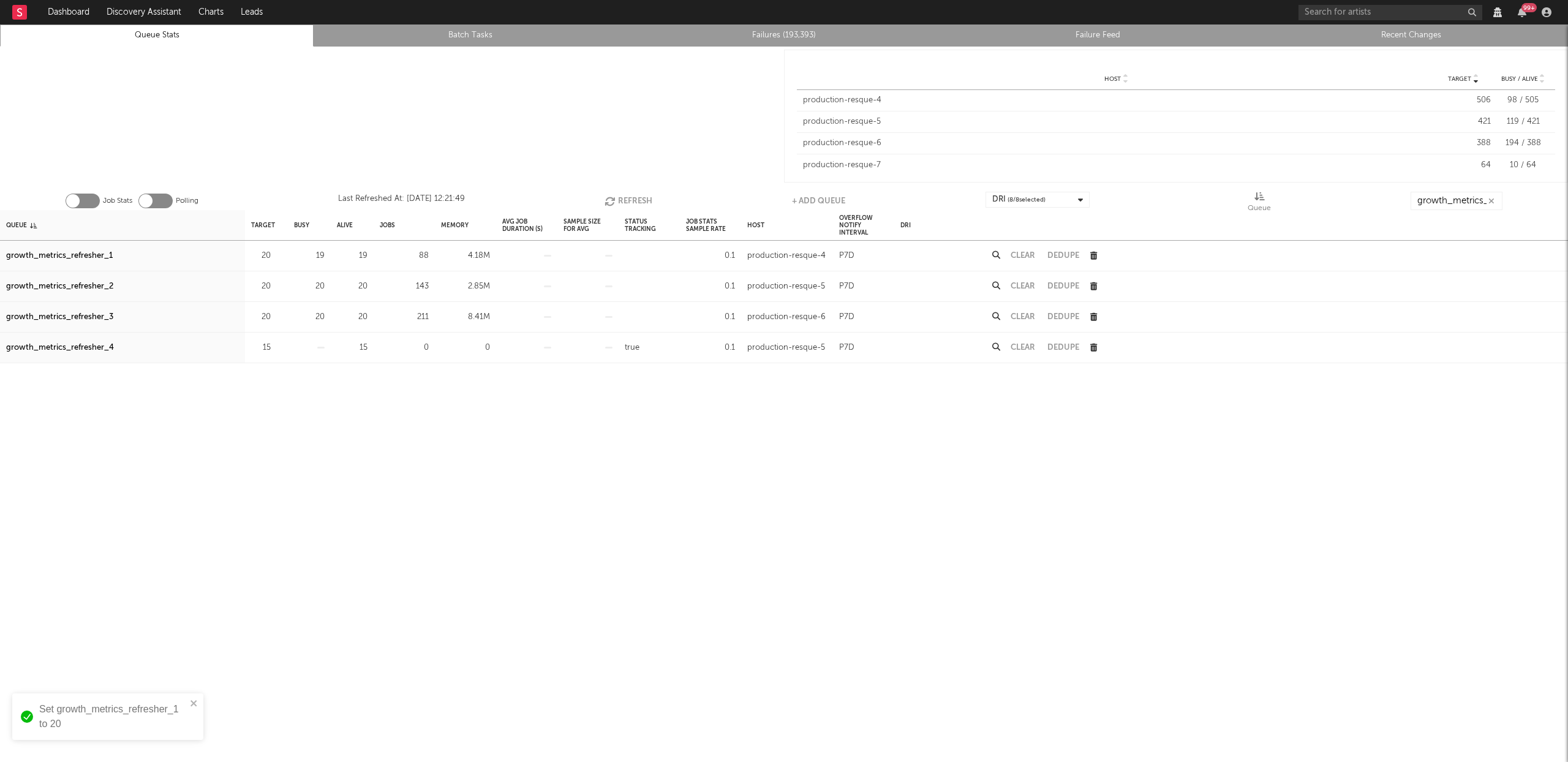
click at [636, 199] on button "Refresh" at bounding box center [628, 201] width 48 height 18
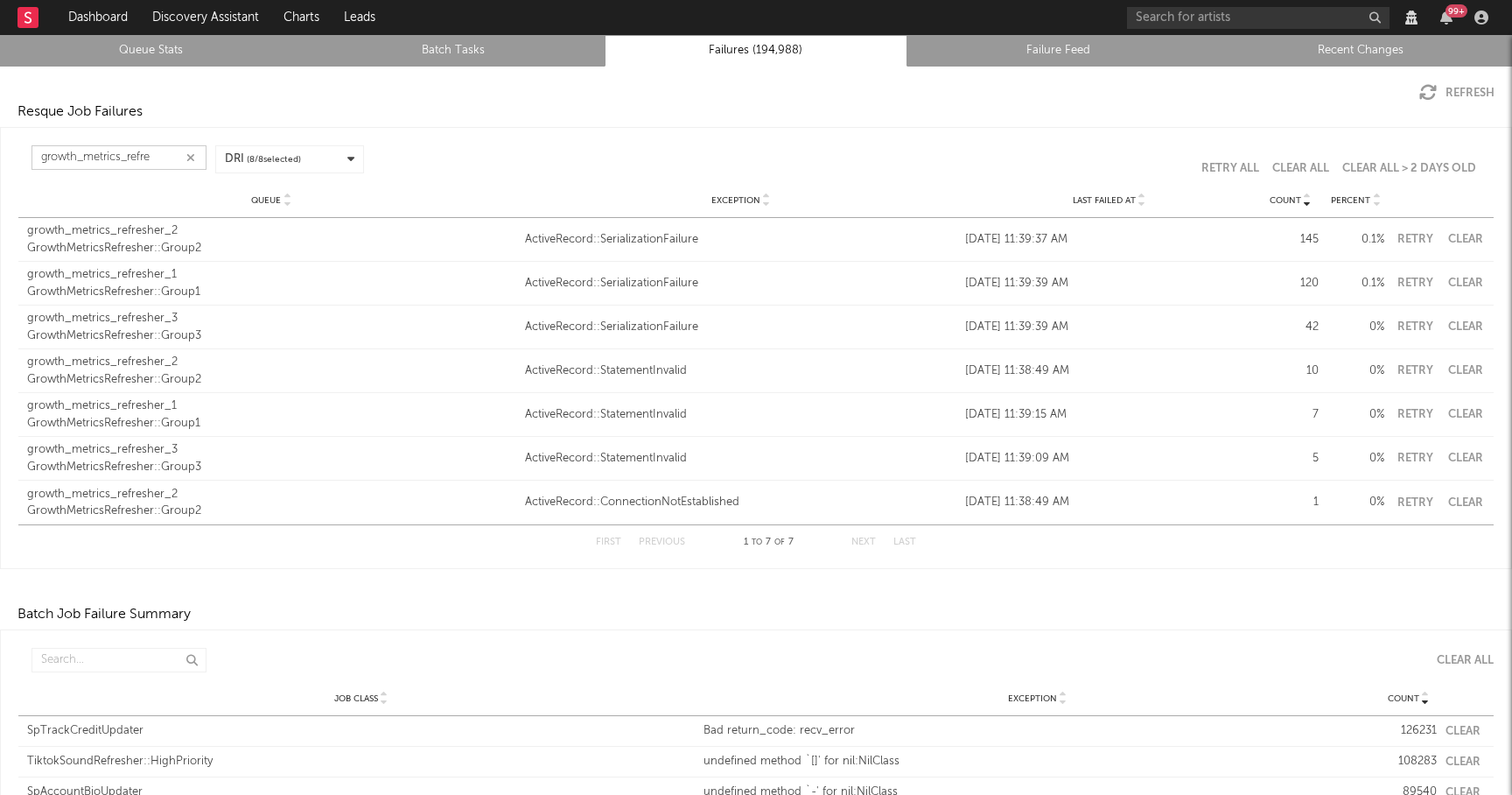
click at [165, 155] on input "growth_metrics_refre" at bounding box center [119, 157] width 175 height 25
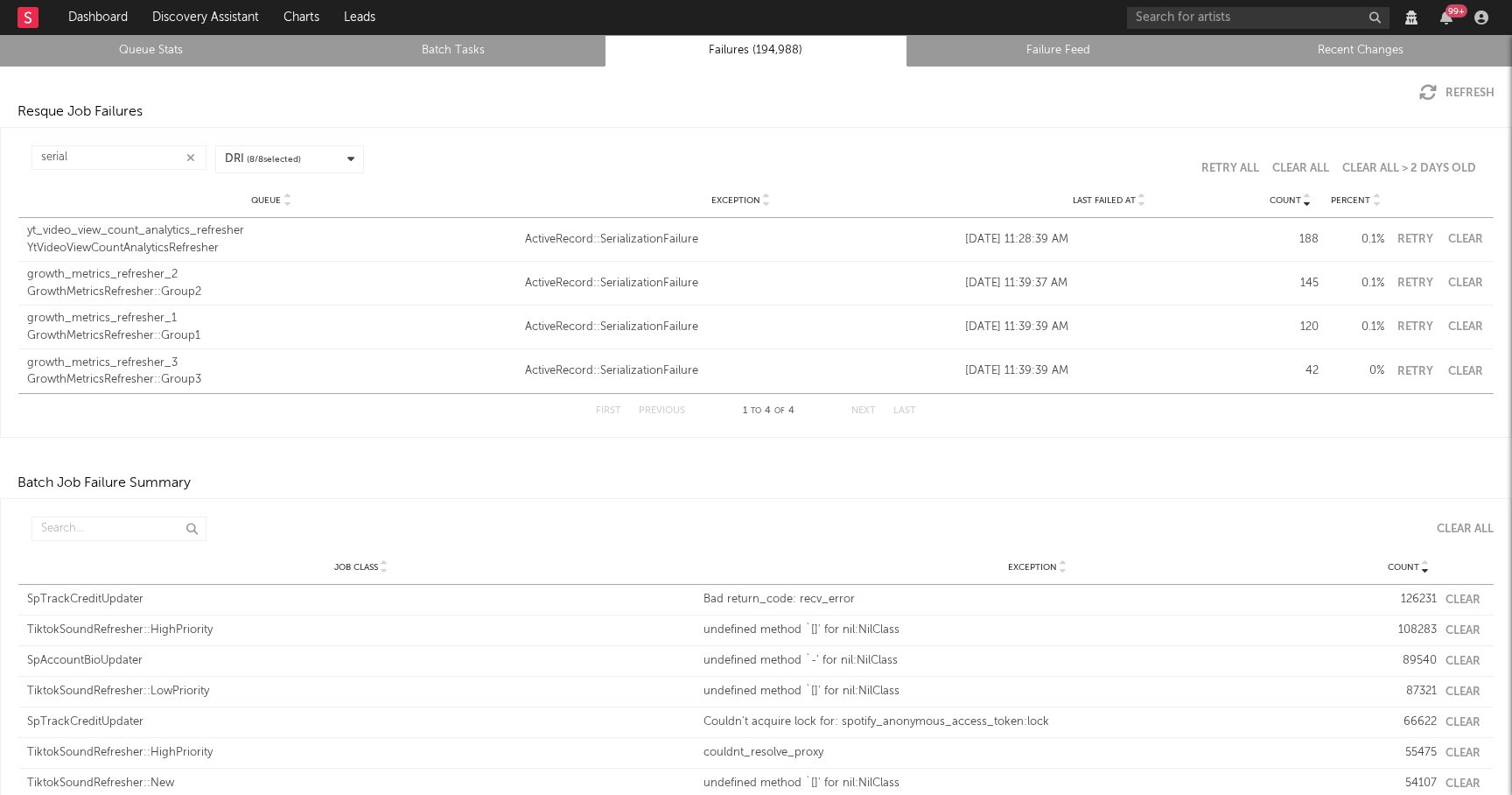
click at [1147, 197] on div "Last Failed At" at bounding box center [1109, 200] width 288 height 13
click at [131, 152] on input "serial" at bounding box center [119, 157] width 175 height 25
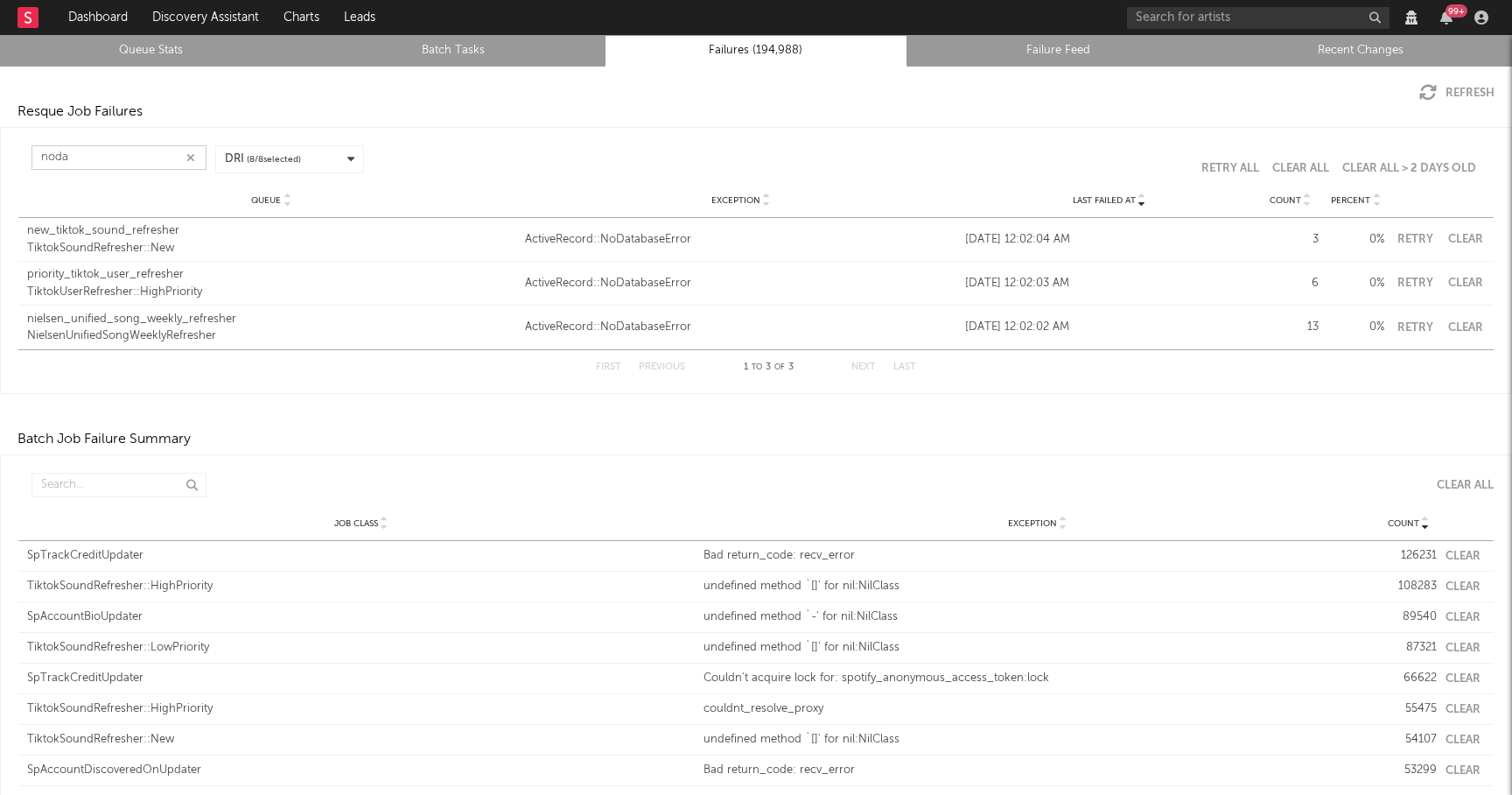
type input "noda"
click at [130, 246] on div "TiktokSoundRefresher::New" at bounding box center [272, 248] width 489 height 17
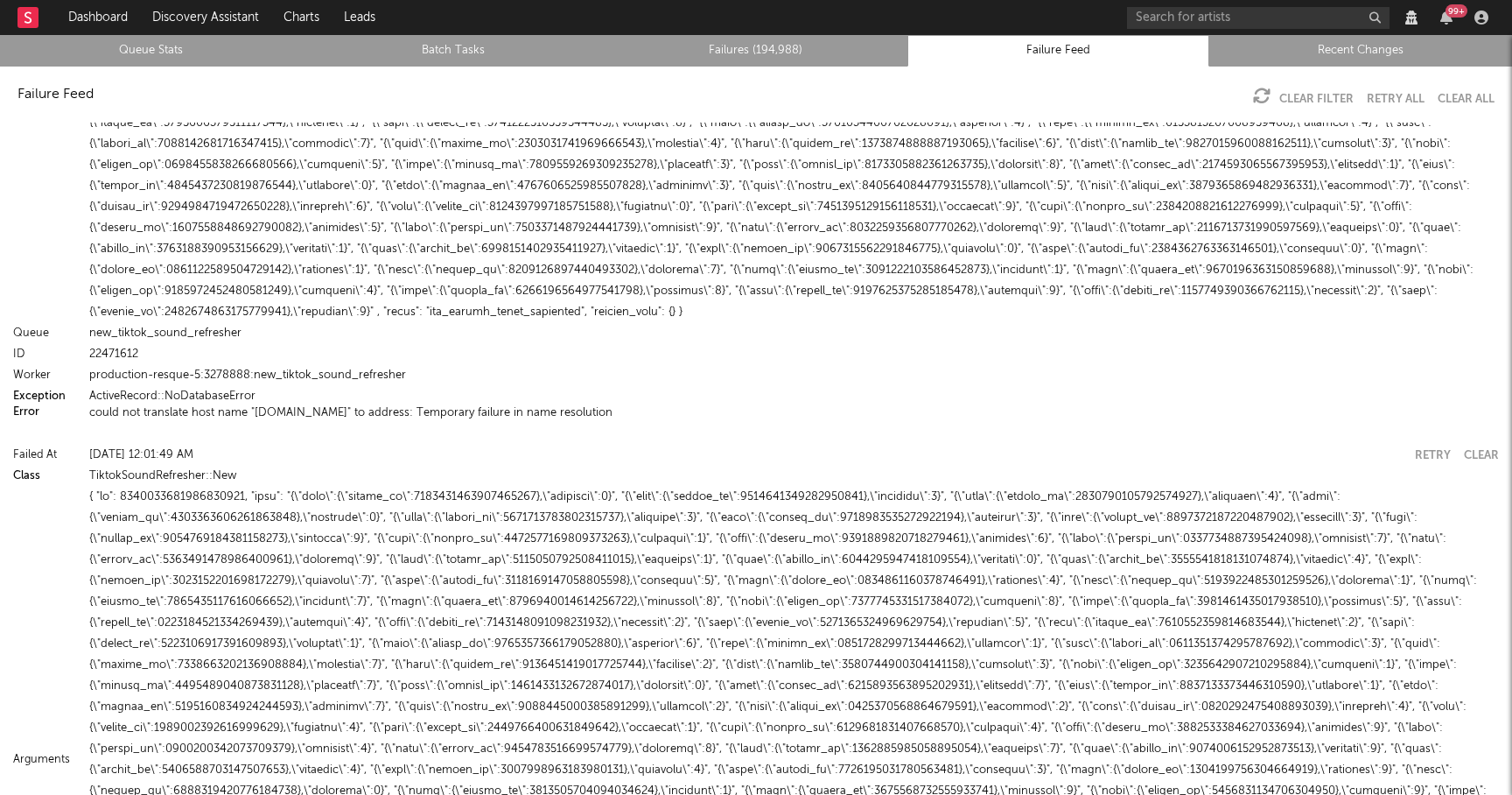
scroll to position [400, 0]
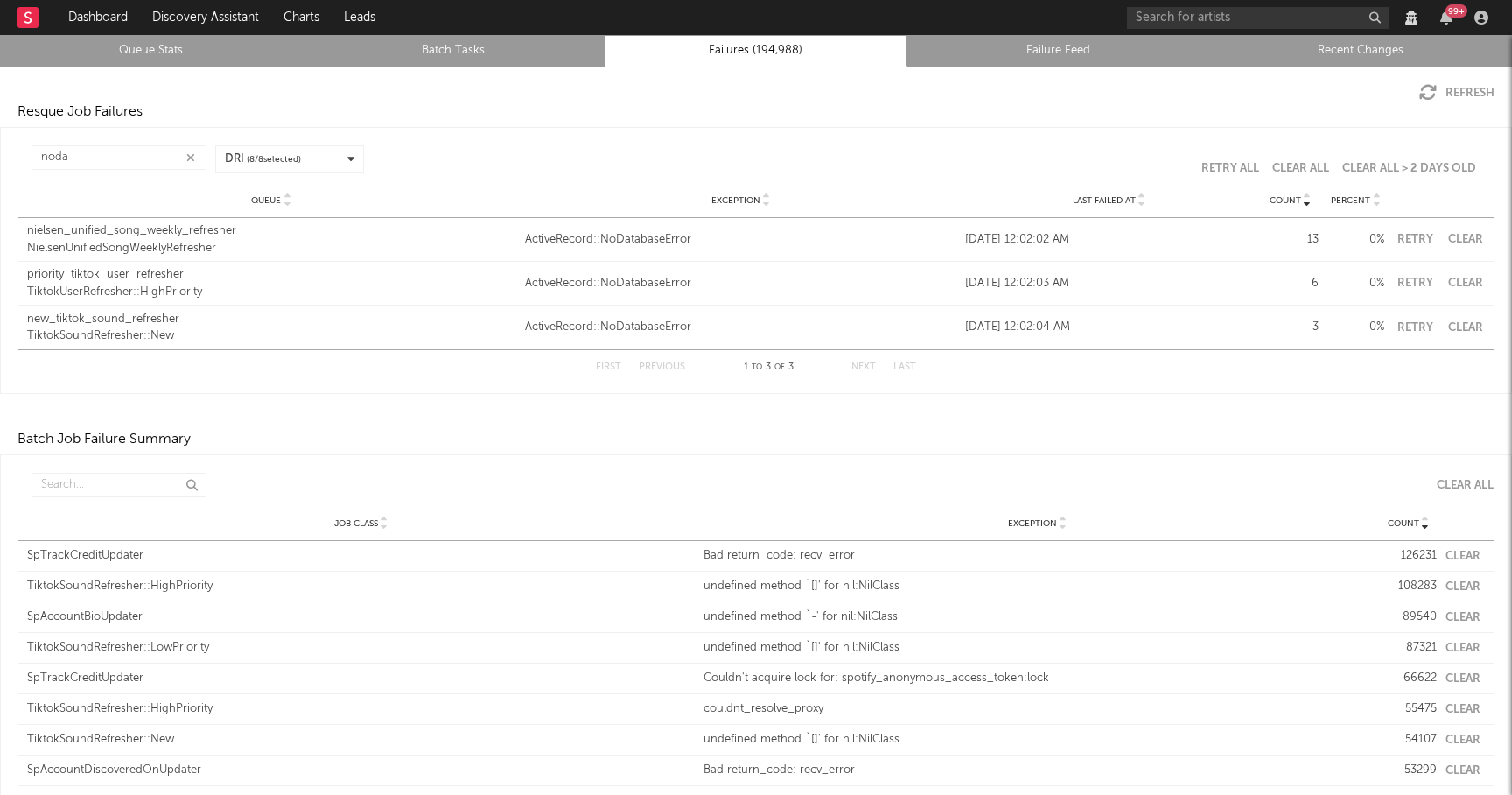
click at [1405, 236] on button "Retry" at bounding box center [1415, 239] width 44 height 12
click at [1422, 283] on button "Retry" at bounding box center [1415, 283] width 44 height 12
click at [1414, 324] on button "Retry" at bounding box center [1415, 327] width 44 height 12
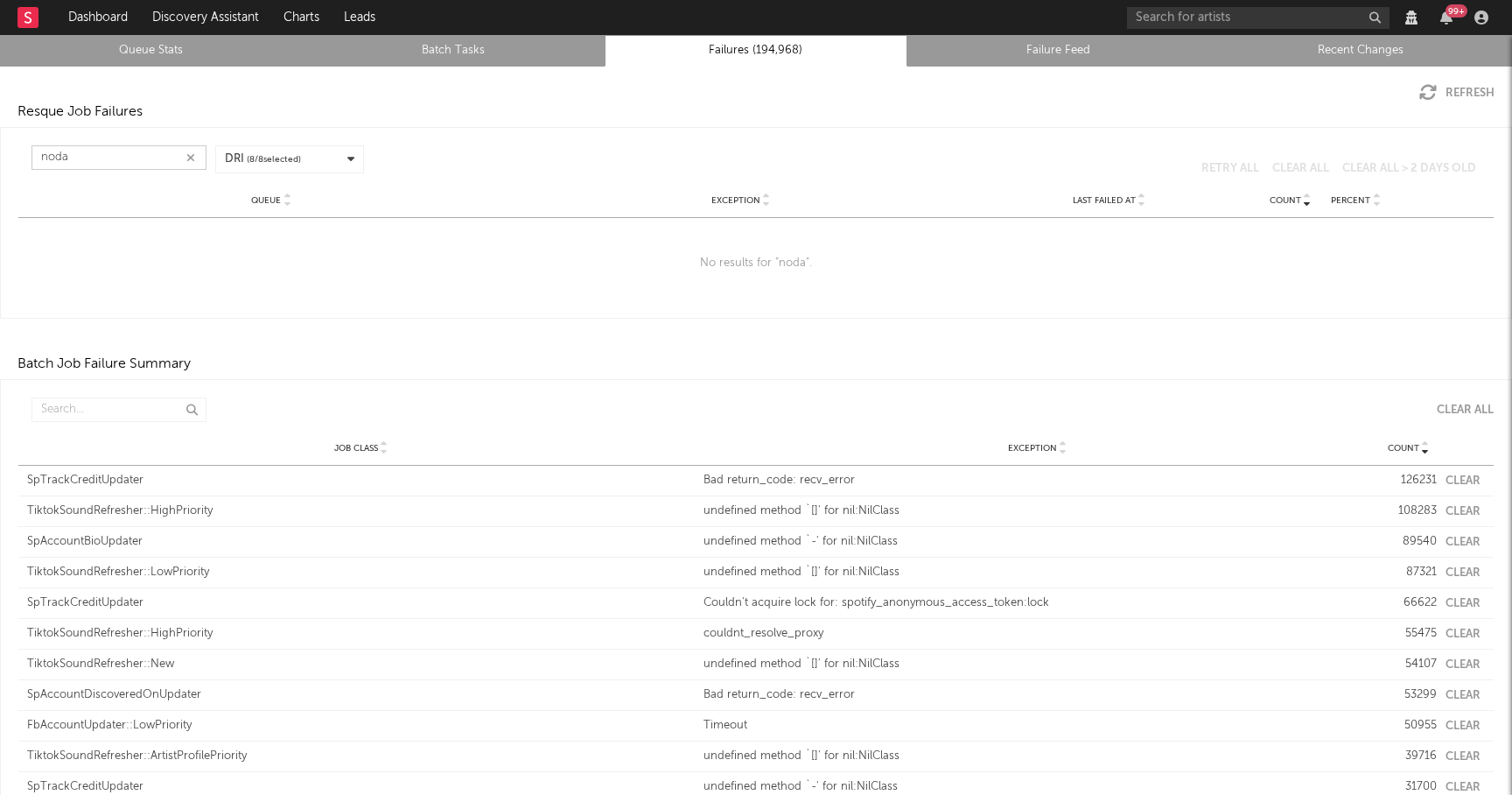
click at [151, 157] on input "noda" at bounding box center [119, 157] width 175 height 25
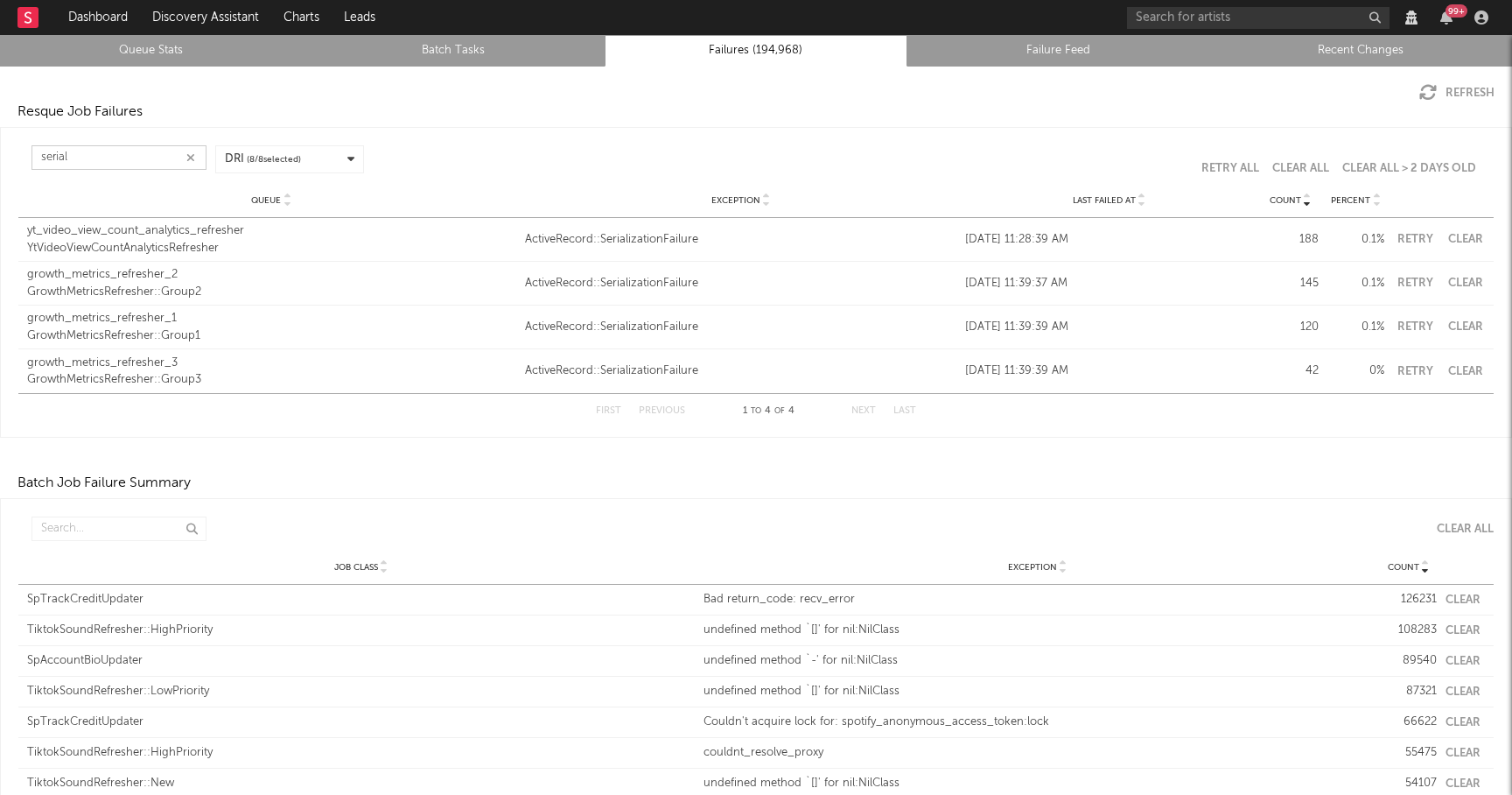
click at [1407, 236] on button "Retry" at bounding box center [1415, 239] width 44 height 12
type input "serial"
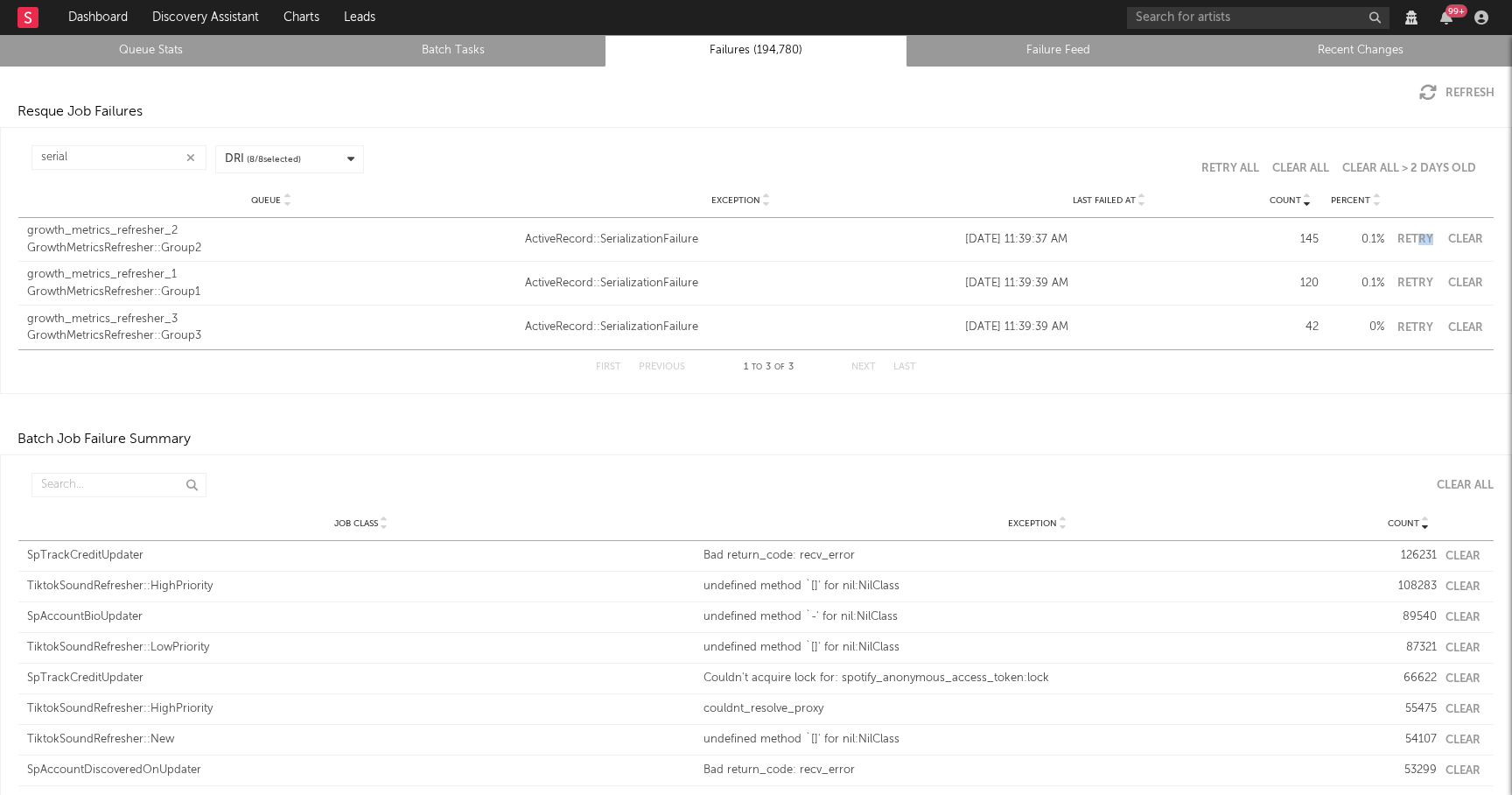
click at [1416, 245] on div "Queue growth_metrics_refresher_2 GrowthMetricsRefresher::Group2 Exception Activ…" at bounding box center [756, 239] width 1476 height 43
click at [1416, 239] on button "Retry" at bounding box center [1415, 239] width 44 height 12
click at [1416, 288] on button "Retry" at bounding box center [1415, 283] width 44 height 12
click at [1413, 331] on button "Retry" at bounding box center [1415, 327] width 44 height 12
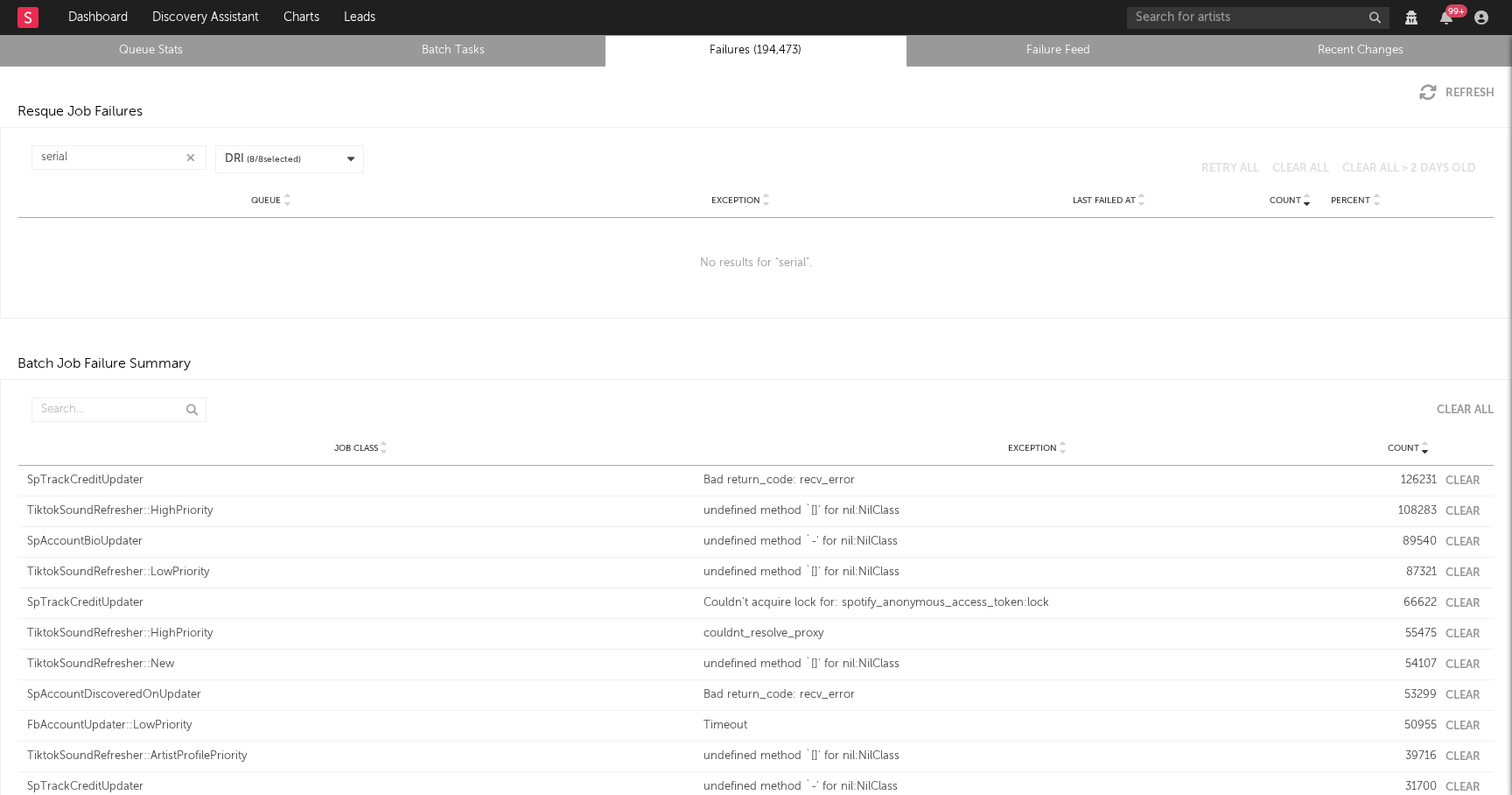
click at [189, 157] on icon "button" at bounding box center [191, 157] width 9 height 12
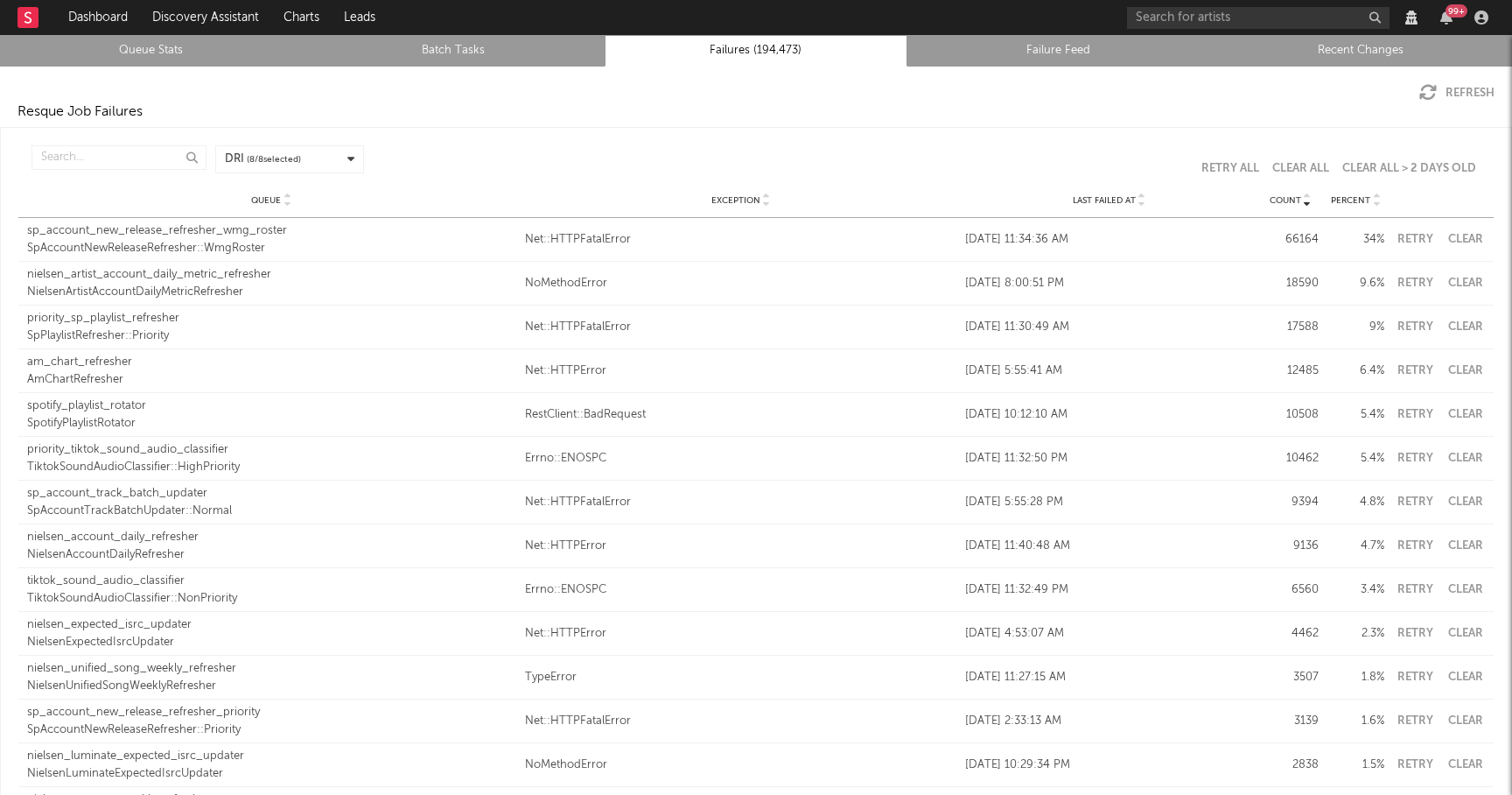
click at [1137, 202] on icon at bounding box center [1142, 204] width 9 height 7
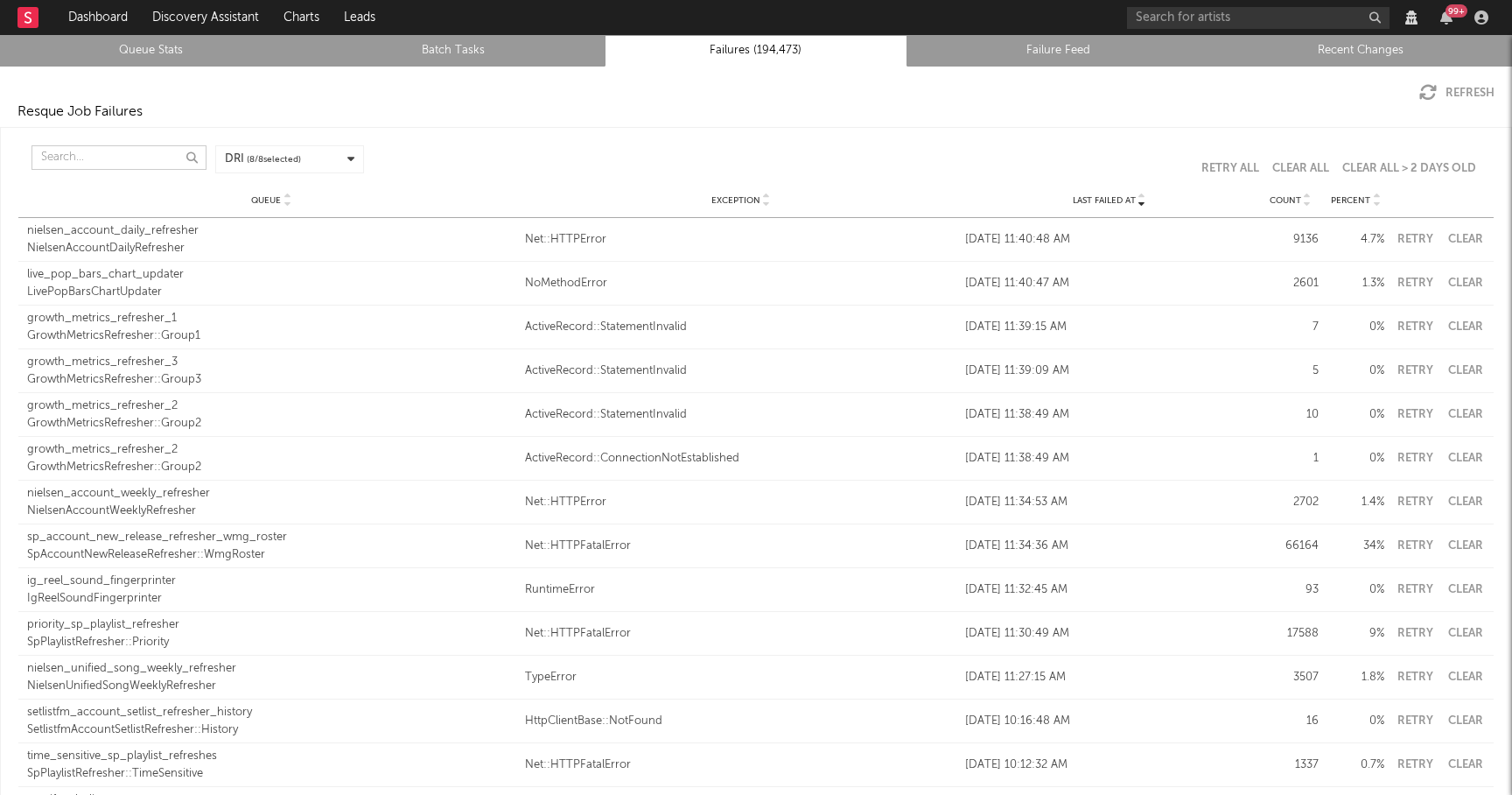
click at [61, 153] on input "text" at bounding box center [119, 157] width 175 height 25
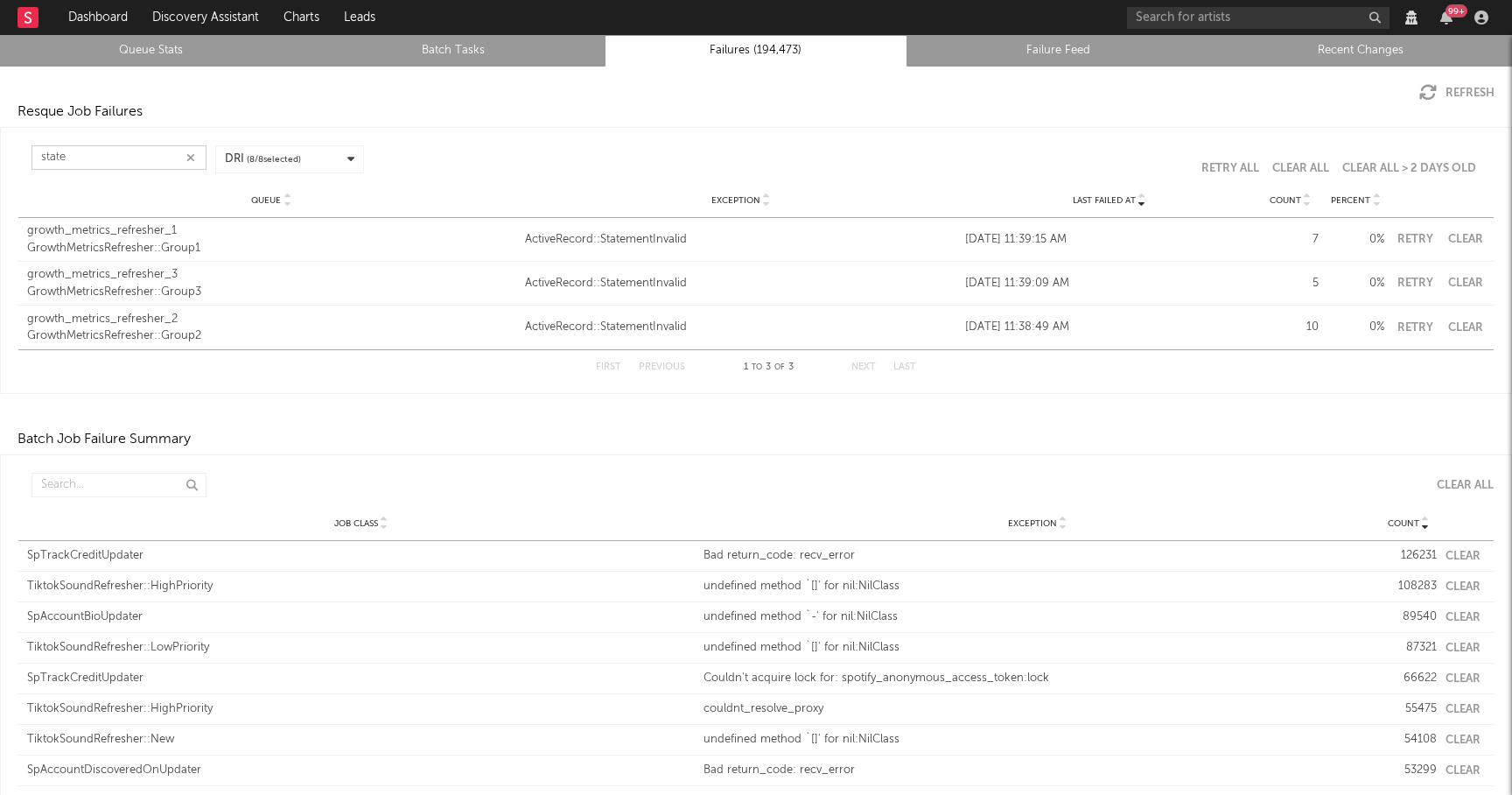
click at [1414, 235] on button "Retry" at bounding box center [1415, 239] width 44 height 12
click at [1411, 285] on button "Retry" at bounding box center [1415, 283] width 44 height 12
click at [1412, 326] on button "Retry" at bounding box center [1415, 327] width 44 height 12
type input "state"
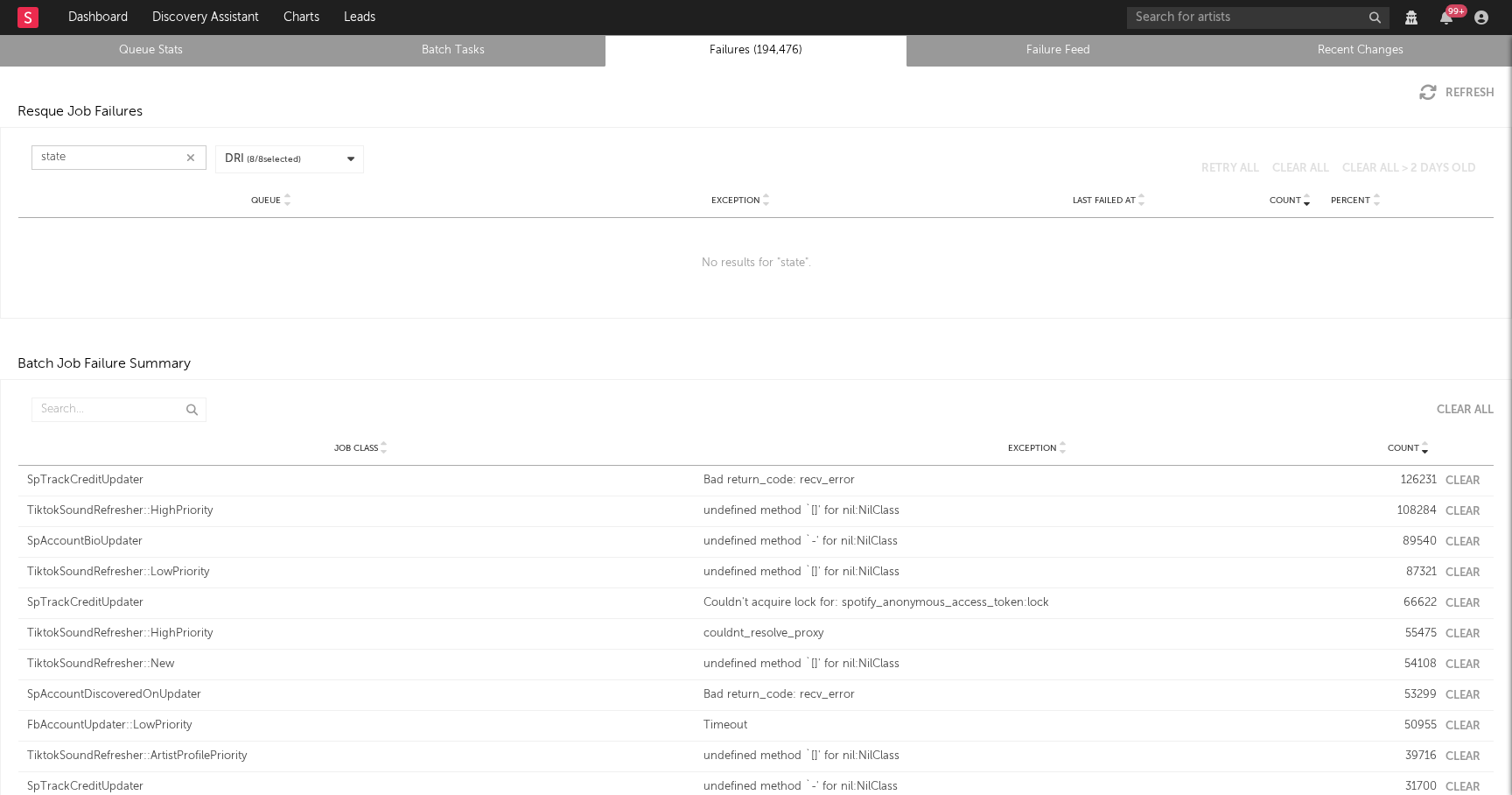
click at [75, 159] on input "state" at bounding box center [119, 157] width 175 height 25
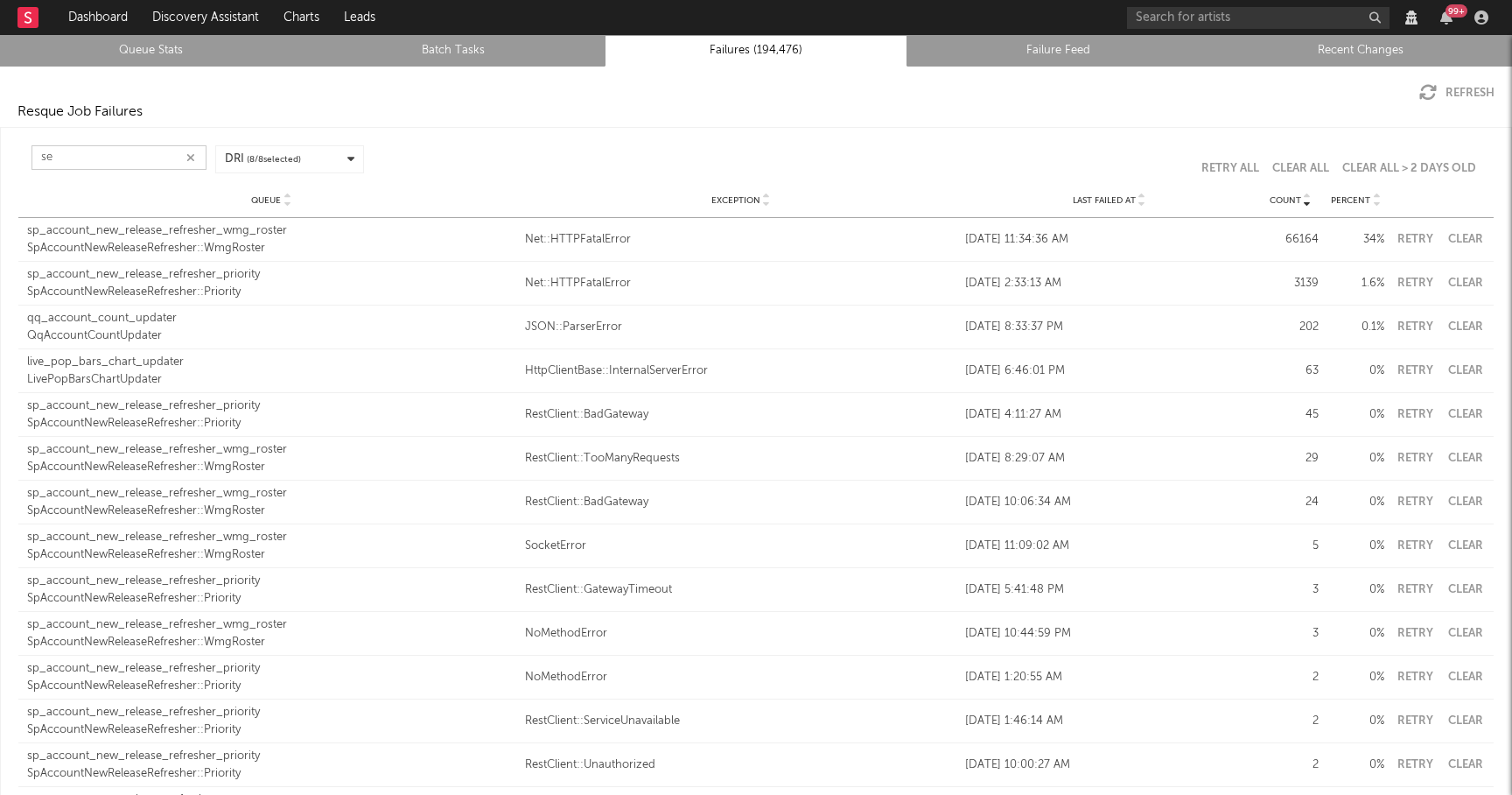
type input "s"
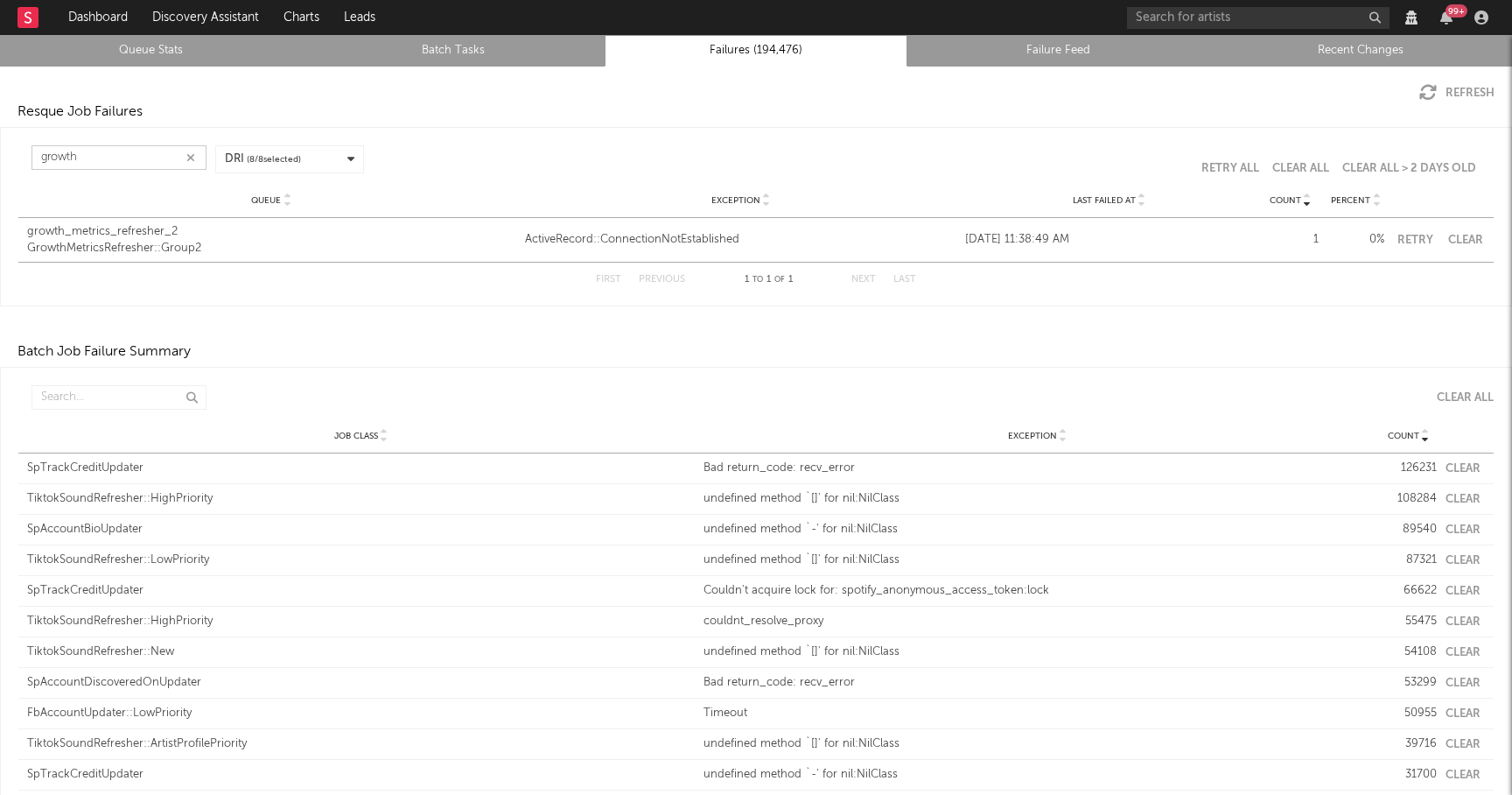
type input "growth_"
click at [1408, 240] on button "Retry" at bounding box center [1415, 240] width 44 height 12
click at [126, 156] on input "growth_" at bounding box center [119, 157] width 175 height 25
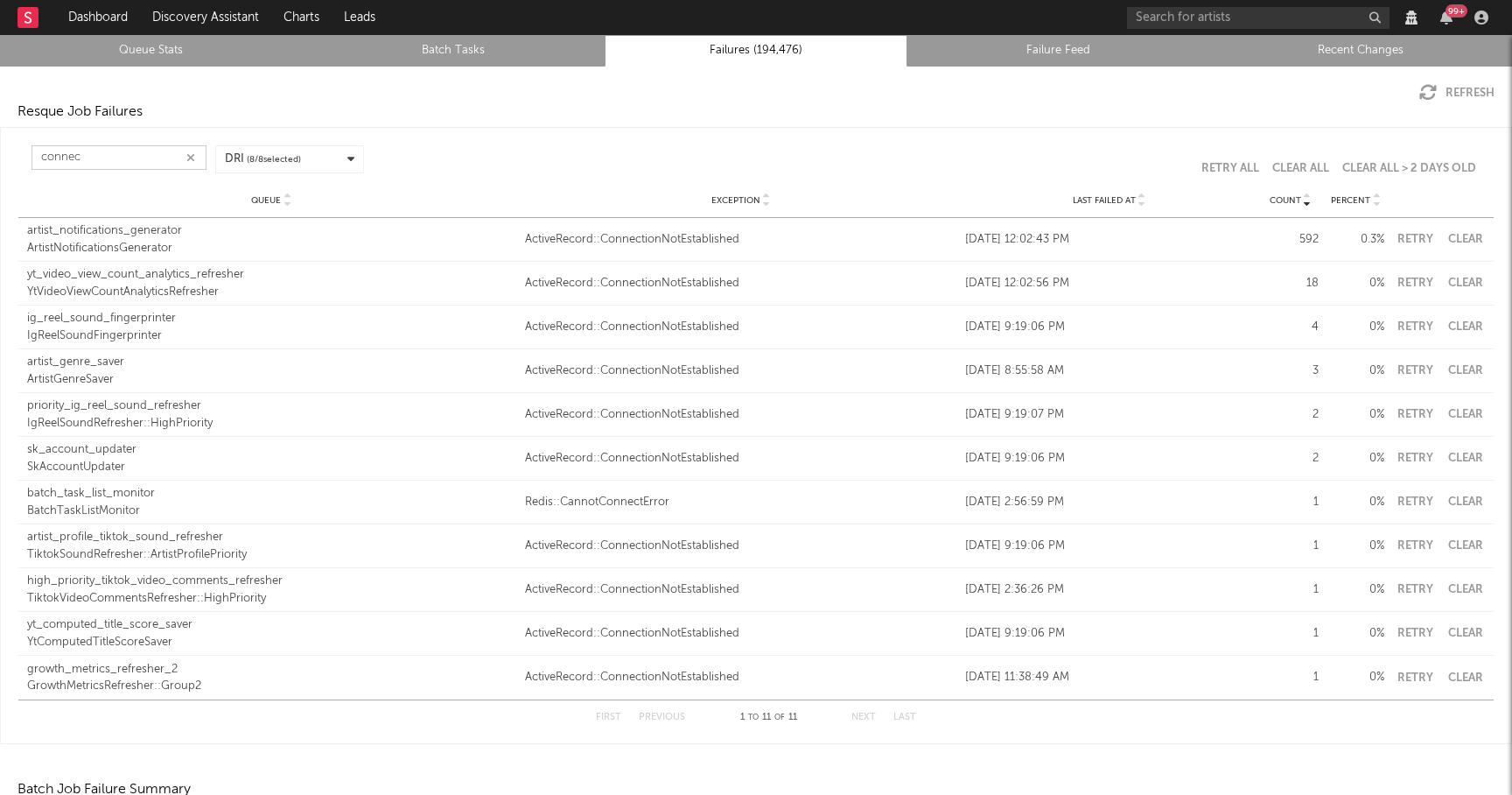
click at [122, 155] on input "connec" at bounding box center [119, 157] width 175 height 25
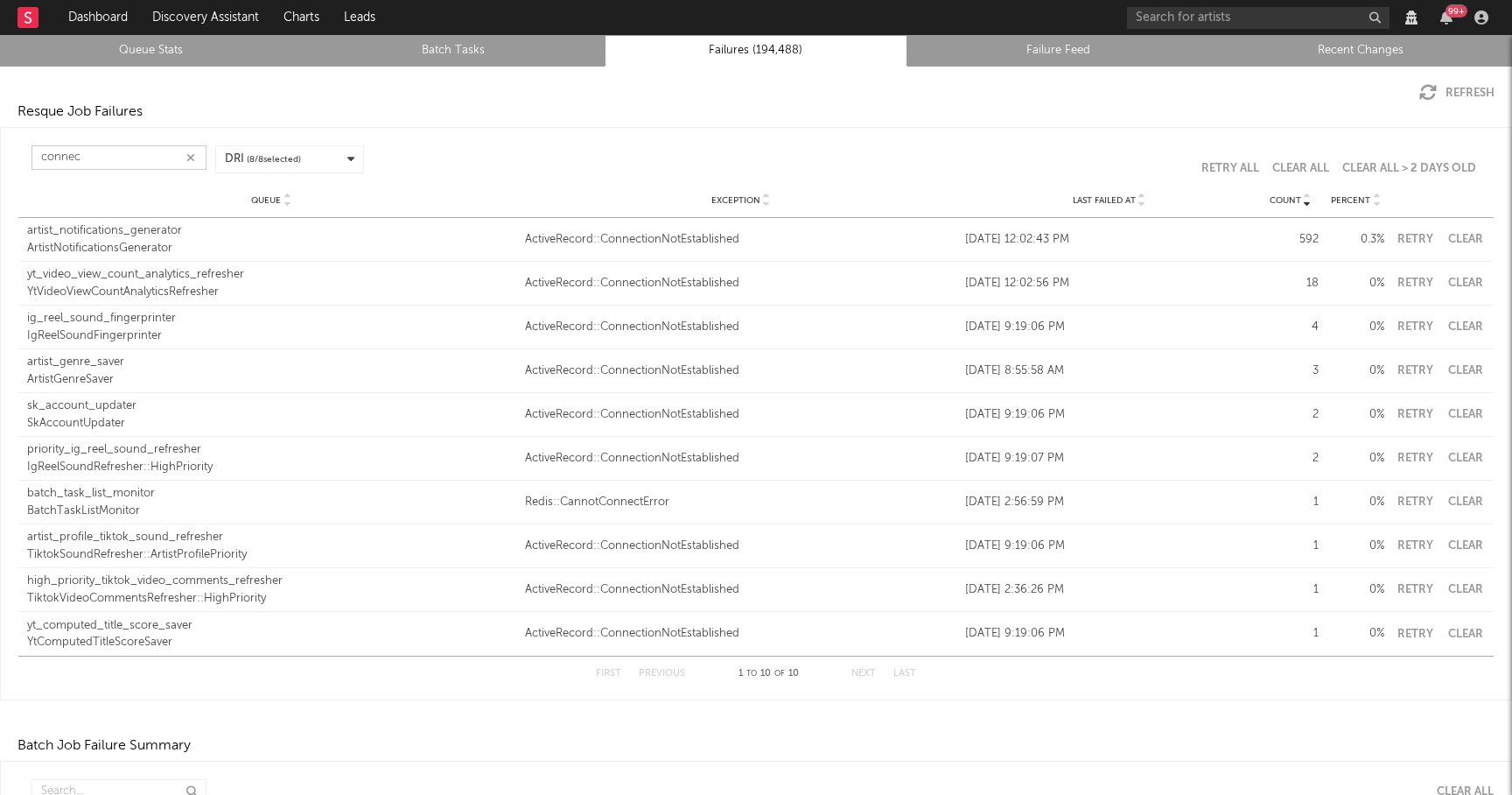
click at [122, 155] on input "connec" at bounding box center [119, 157] width 175 height 25
click at [1457, 247] on div "Queue artist_notifications_generator ArtistNotificationsGenerator Exception Act…" at bounding box center [756, 239] width 1476 height 43
click at [1462, 244] on button "Clear" at bounding box center [1465, 239] width 39 height 12
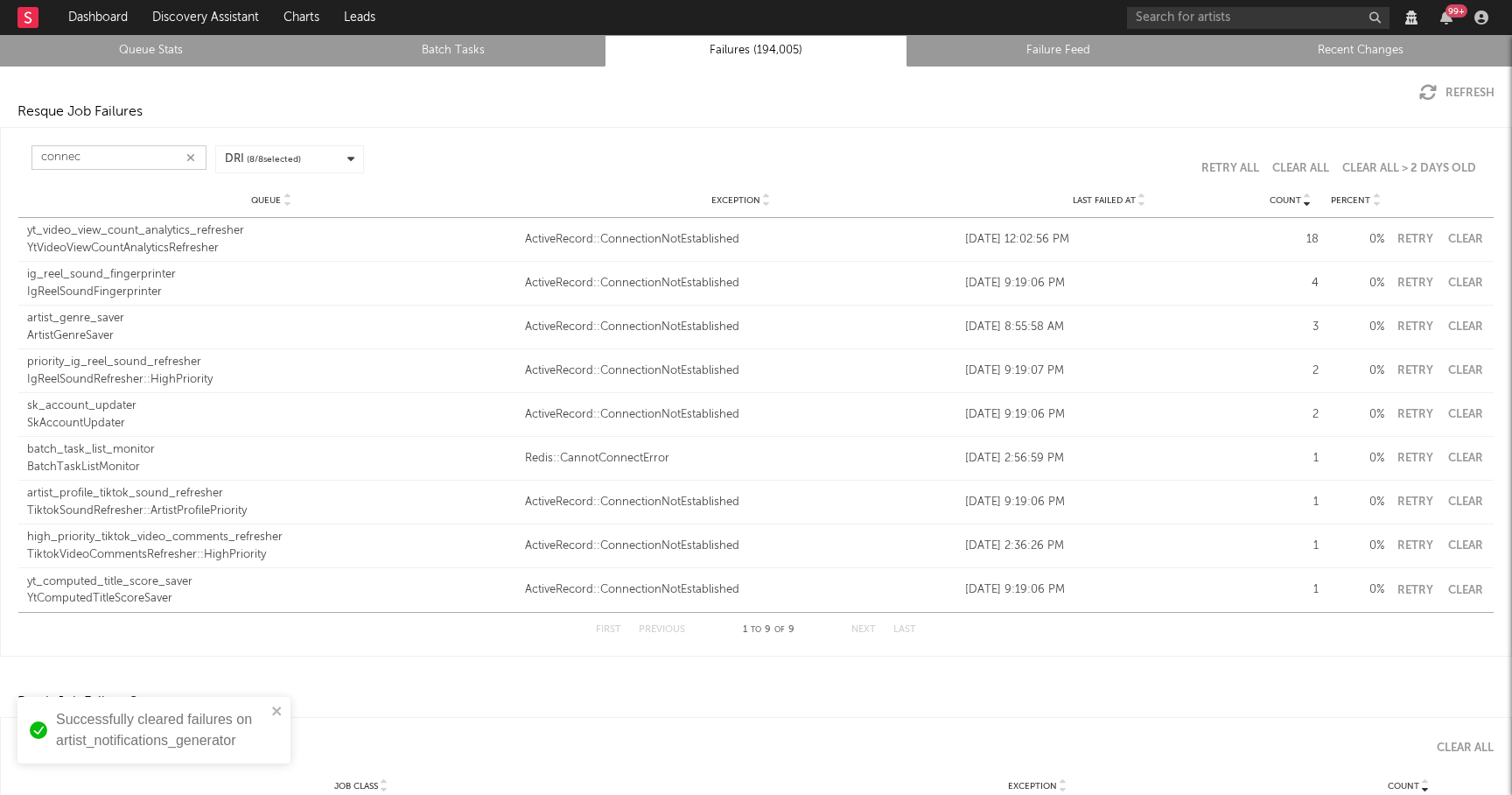
click at [133, 162] on input "connec" at bounding box center [119, 157] width 175 height 25
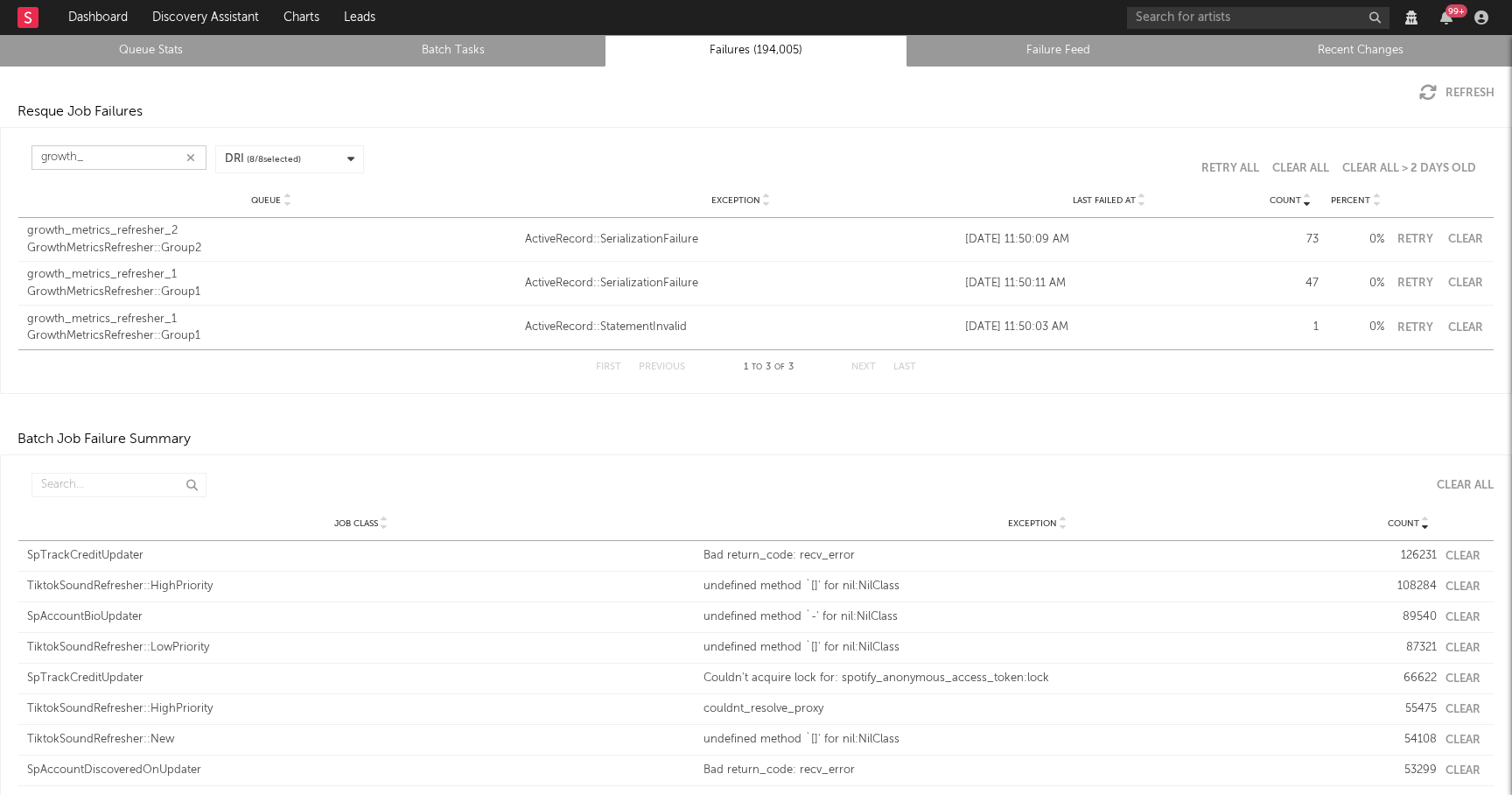
click at [1463, 239] on button "Clear" at bounding box center [1465, 239] width 39 height 12
click at [1462, 277] on button "Clear" at bounding box center [1465, 283] width 39 height 12
click at [1467, 323] on button "Clear" at bounding box center [1465, 327] width 39 height 12
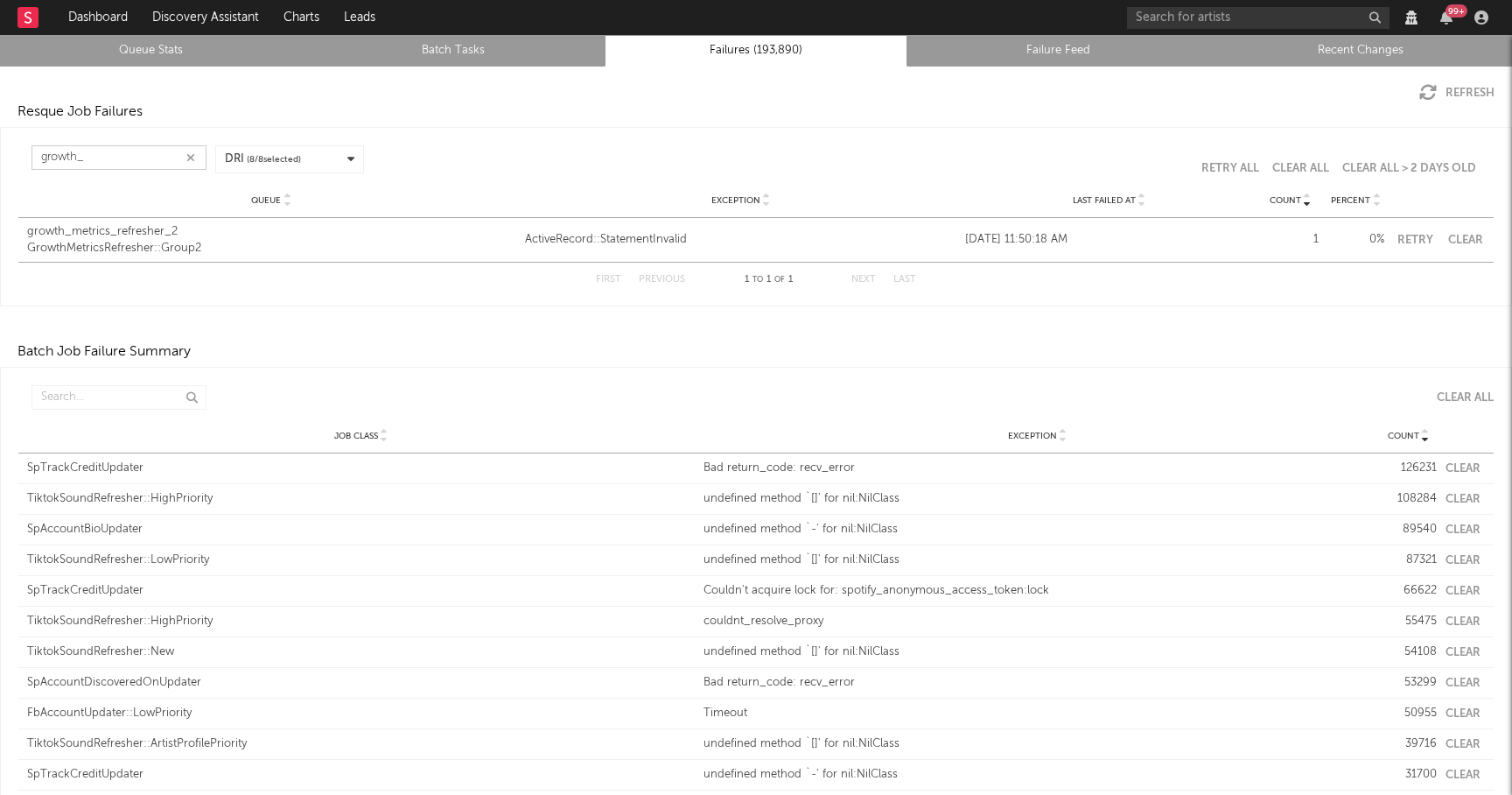
click at [1410, 236] on button "Retry" at bounding box center [1415, 240] width 44 height 12
click at [105, 153] on input "growth_" at bounding box center [119, 157] width 175 height 25
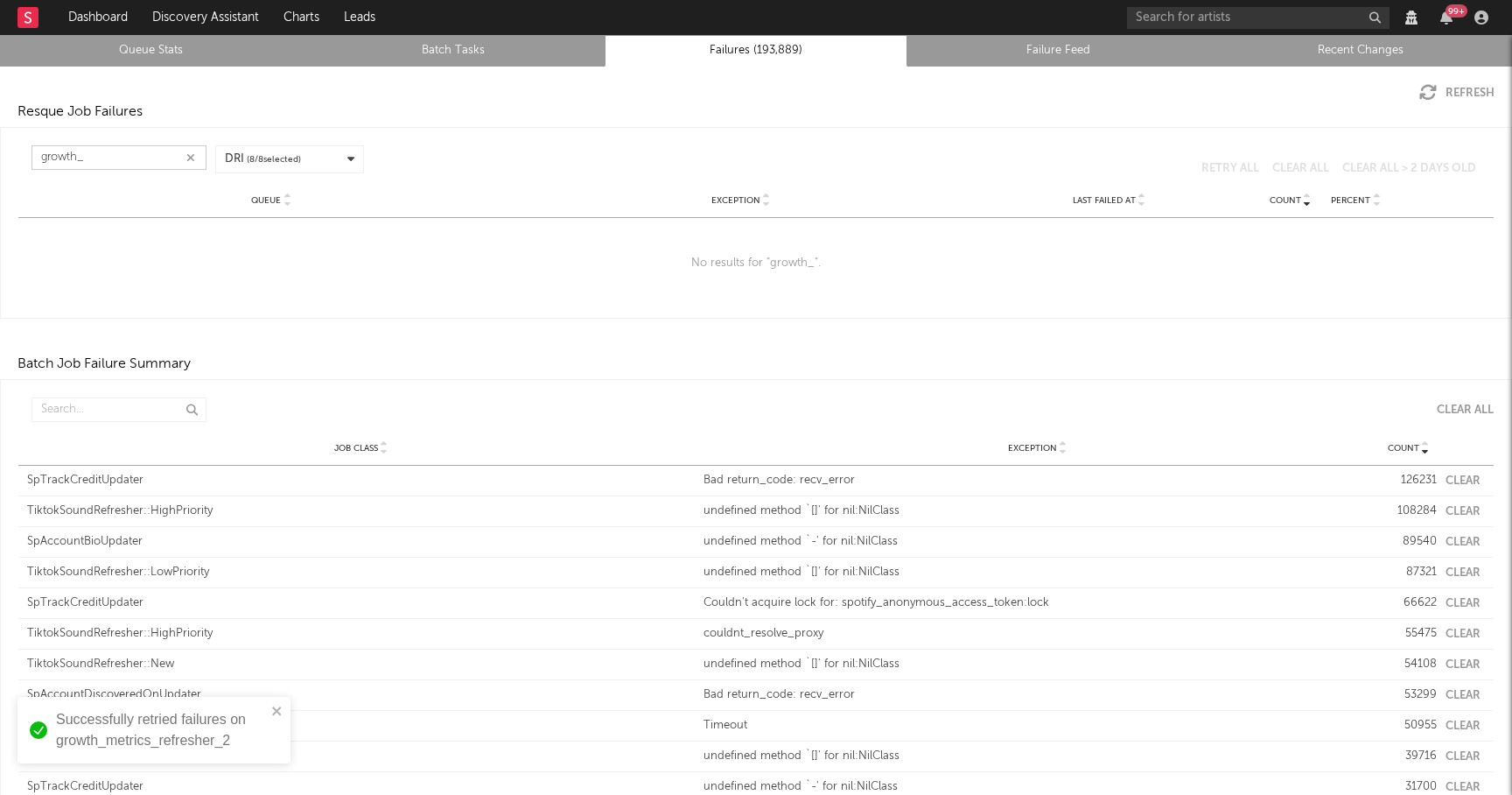
click at [135, 163] on input "growth_" at bounding box center [119, 157] width 175 height 25
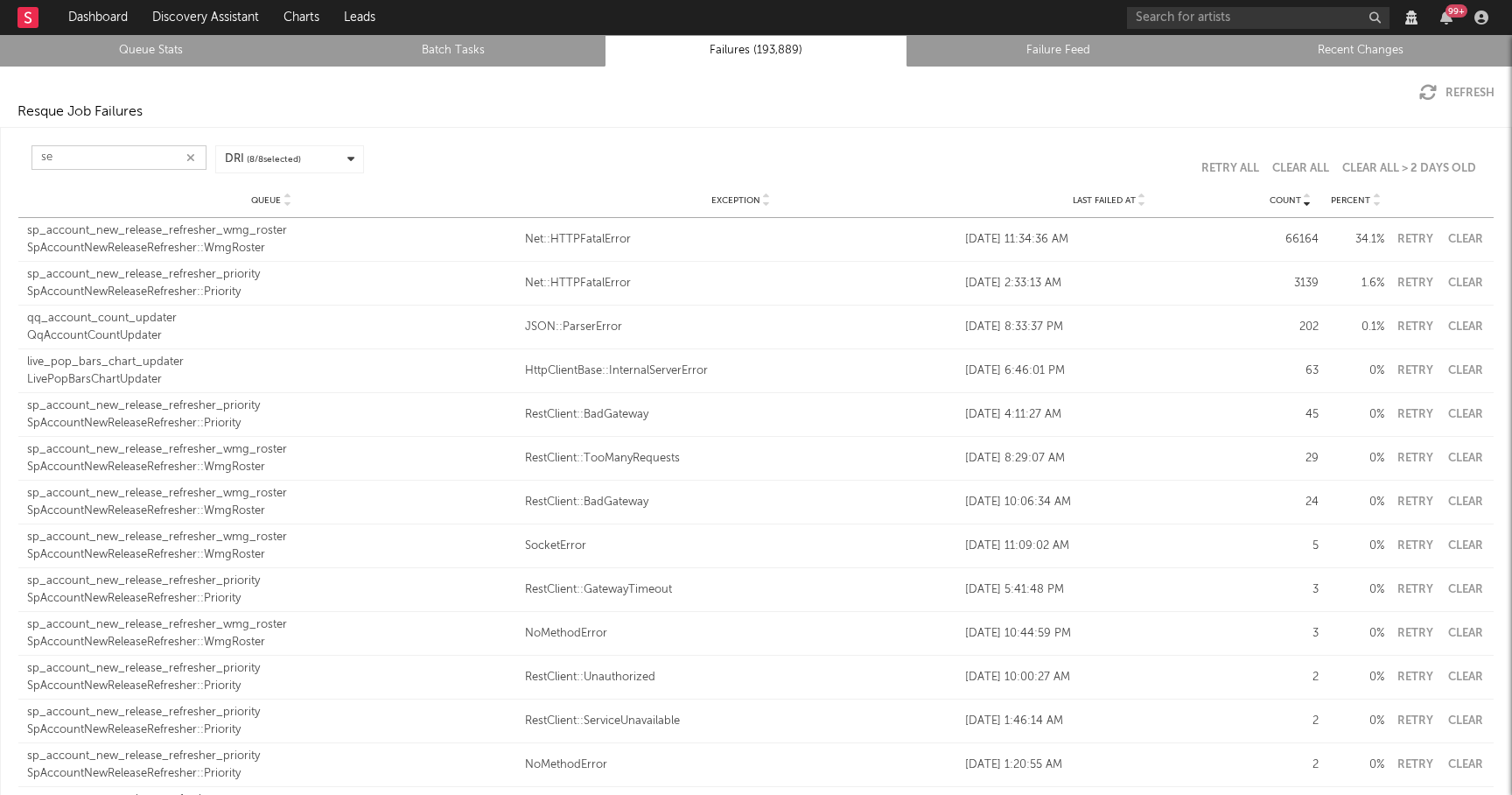
type input "s"
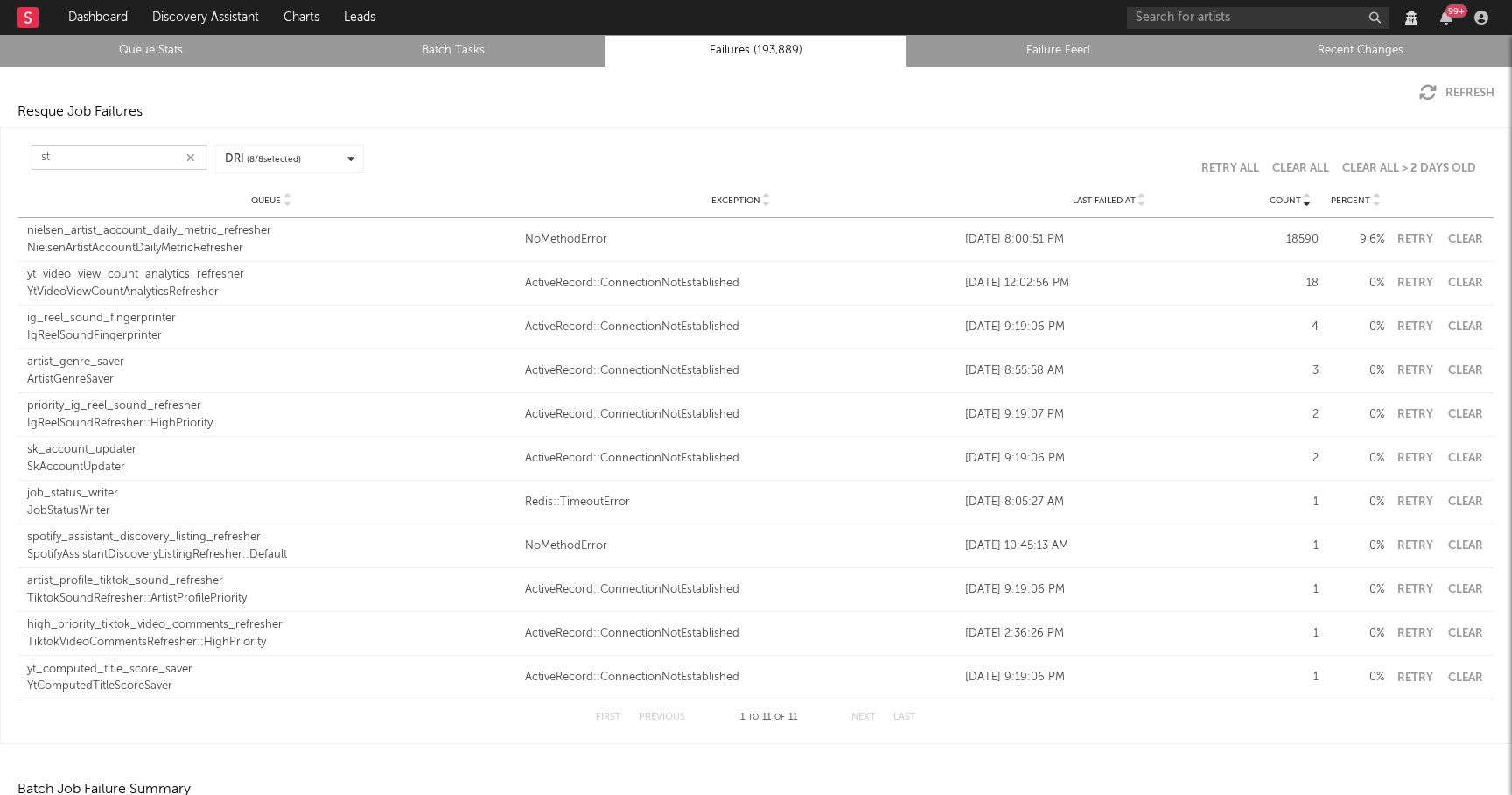
type input "s"
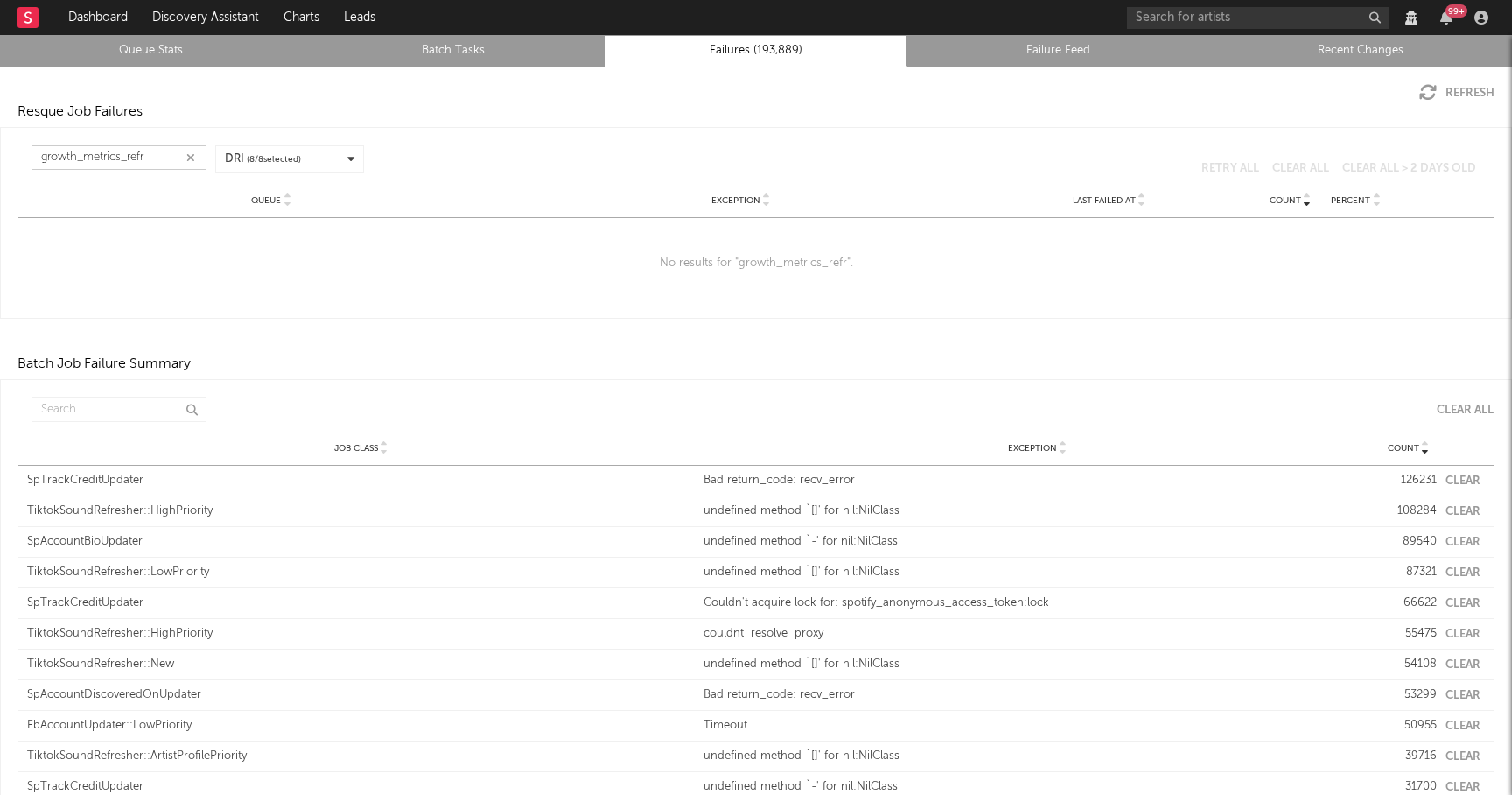
click at [1445, 93] on button "Refresh" at bounding box center [1457, 92] width 75 height 17
type input "growth_metrics_refr"
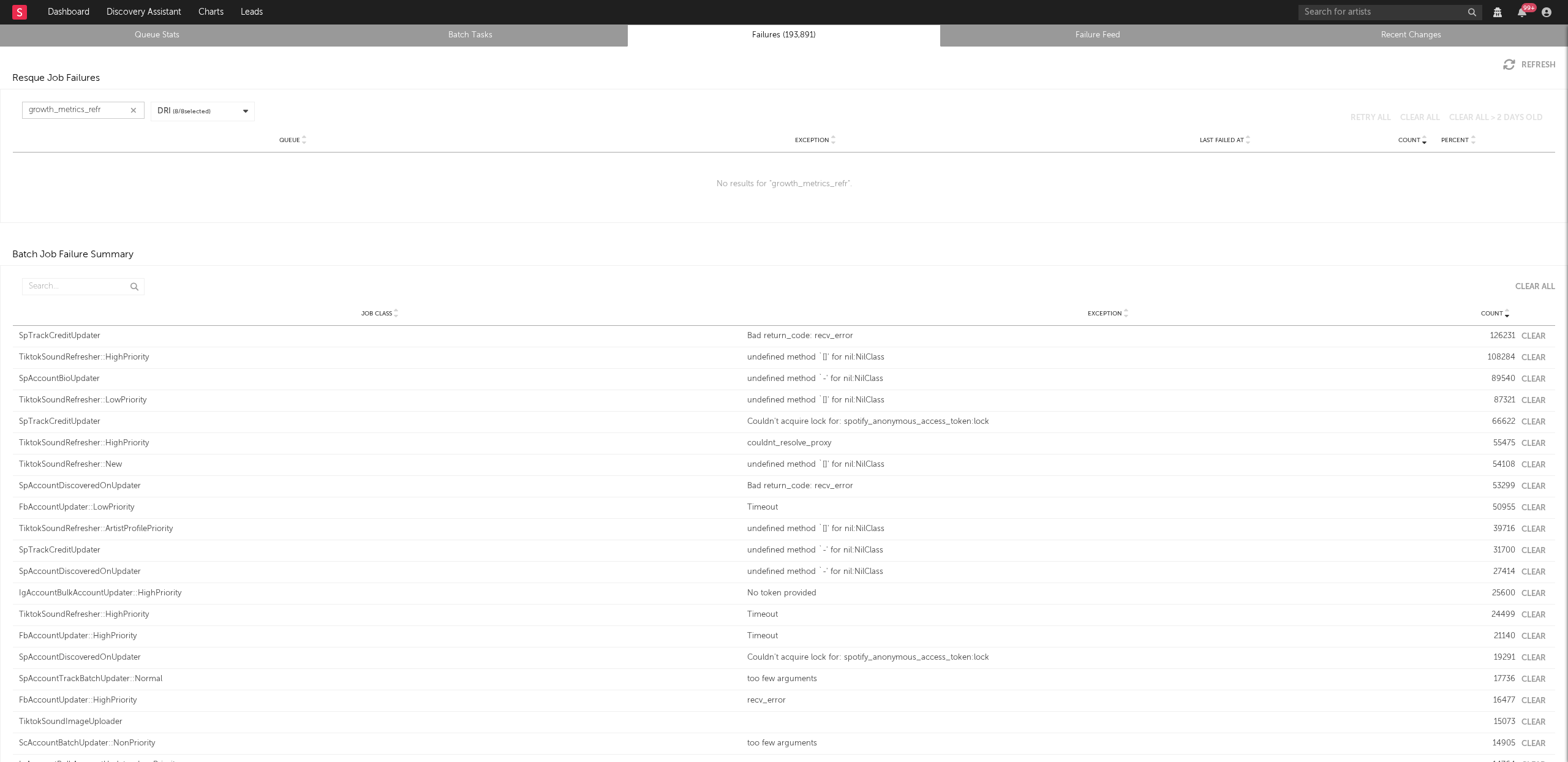
click at [1058, 66] on button "Refresh" at bounding box center [1529, 64] width 53 height 12
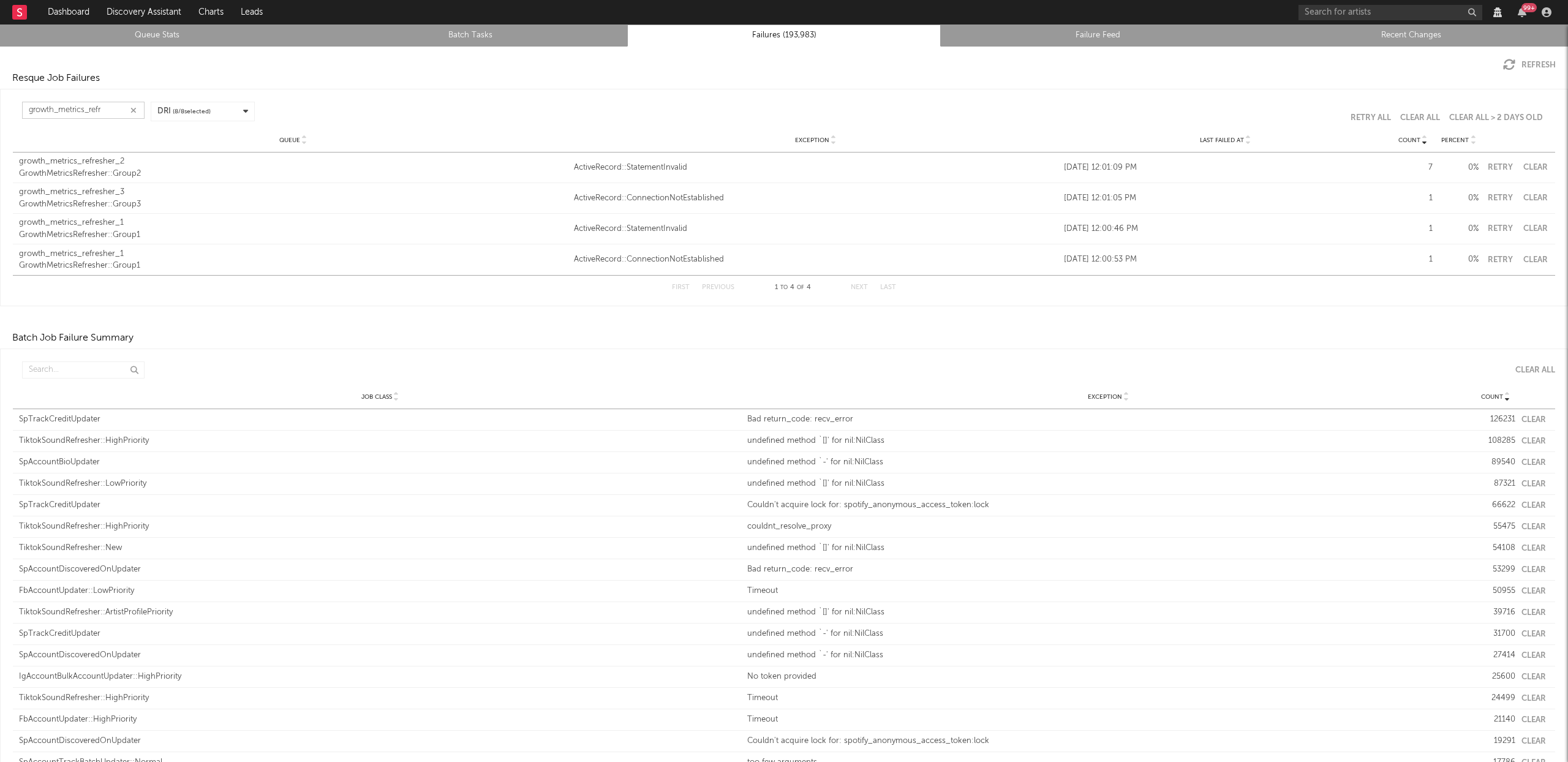
click at [1058, 62] on button "Refresh" at bounding box center [1529, 64] width 53 height 12
